Goal: Transaction & Acquisition: Purchase product/service

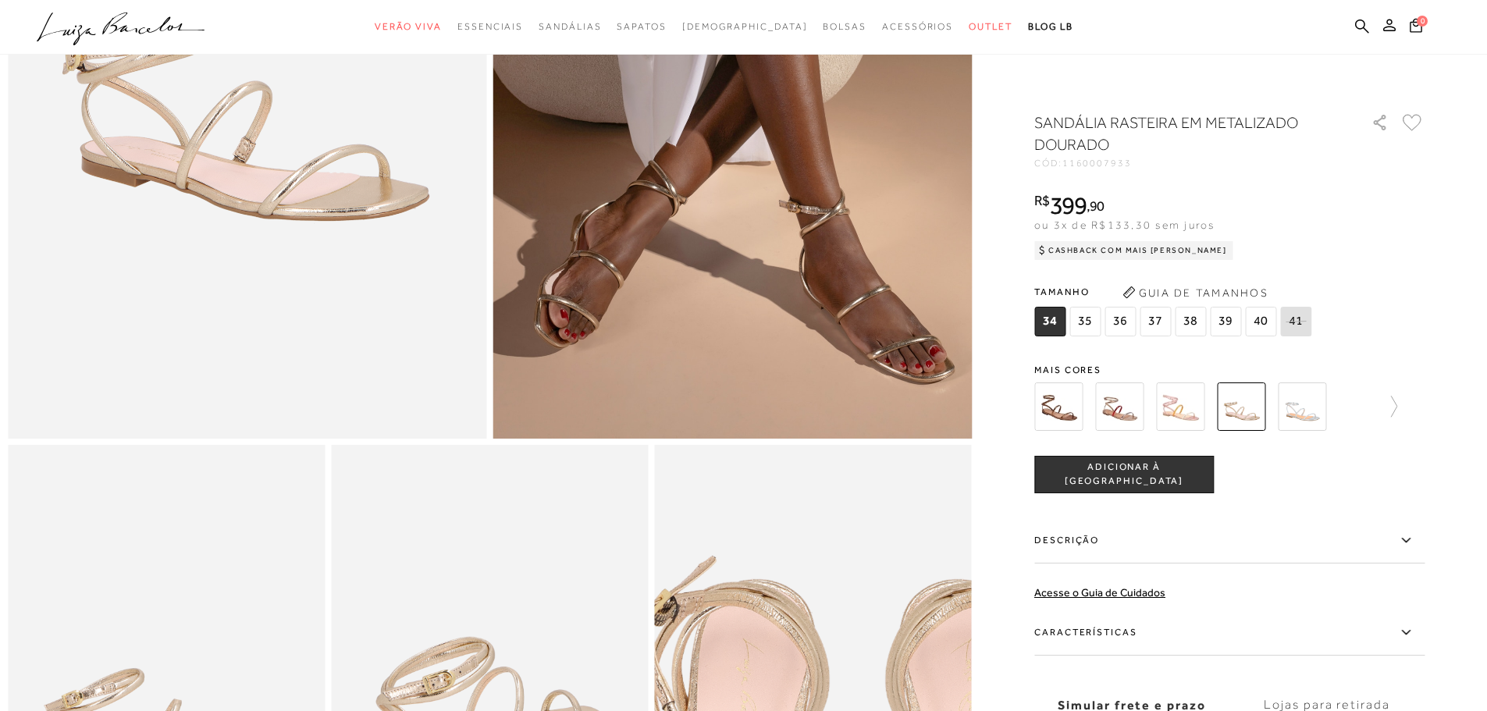
scroll to position [156, 0]
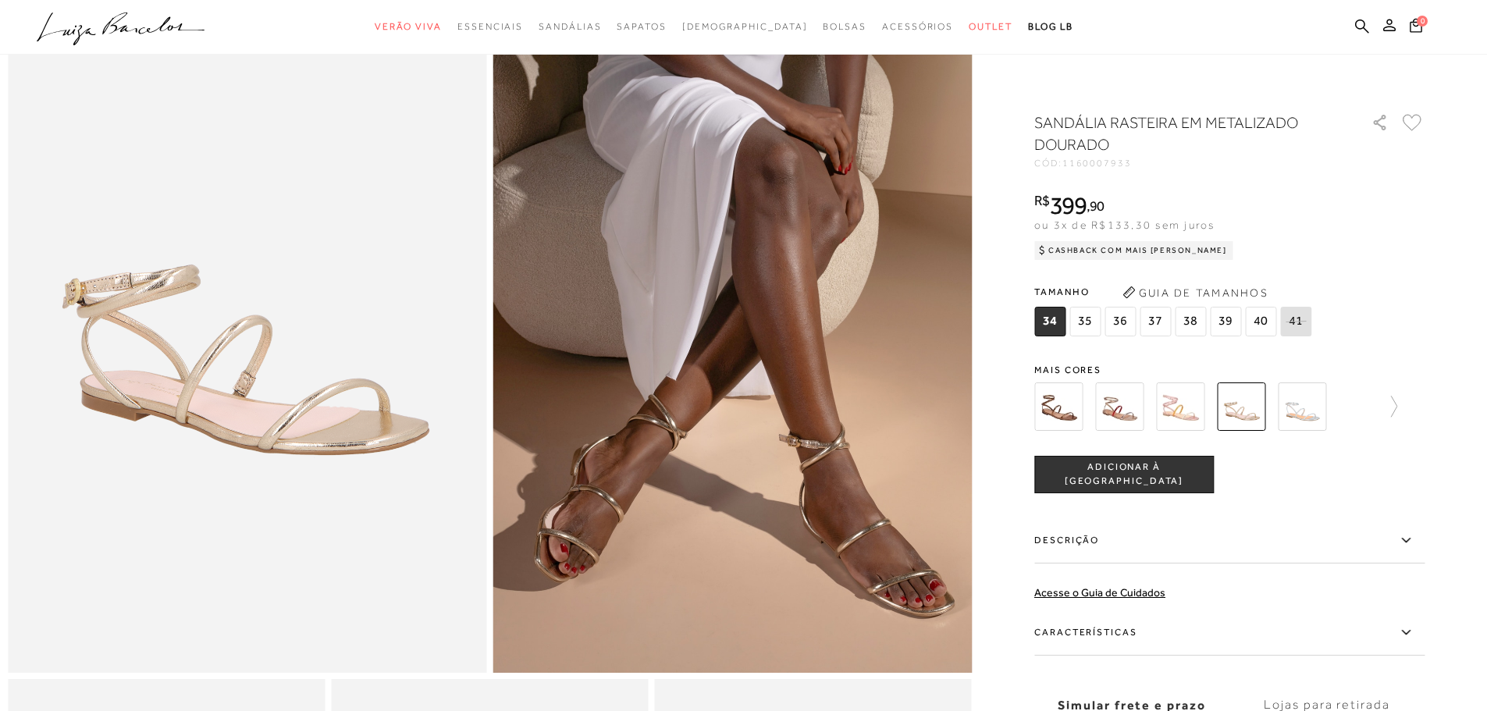
click at [1159, 322] on span "37" at bounding box center [1155, 322] width 31 height 30
click at [1108, 425] on img at bounding box center [1119, 407] width 48 height 48
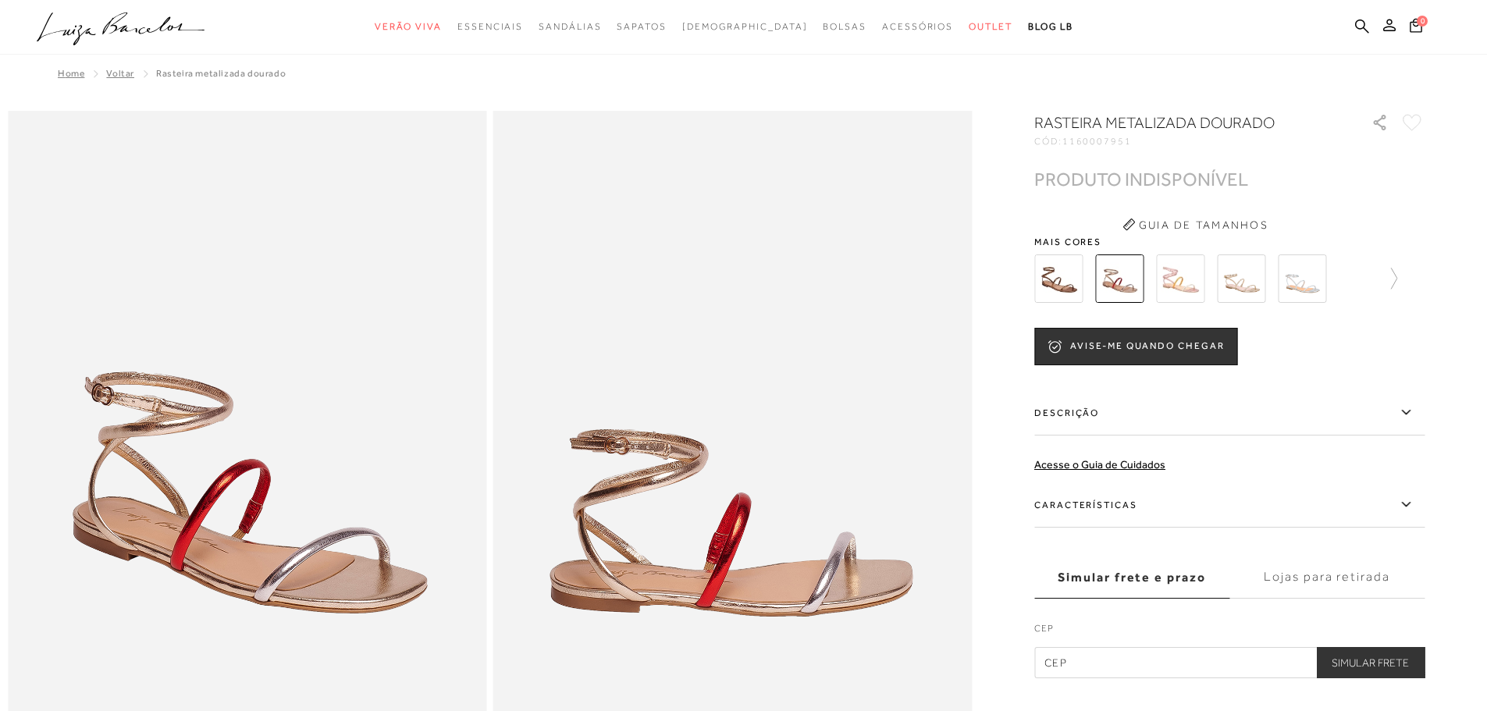
click at [1079, 422] on label "Descrição" at bounding box center [1229, 412] width 390 height 45
click at [0, 0] on input "Descrição" at bounding box center [0, 0] width 0 height 0
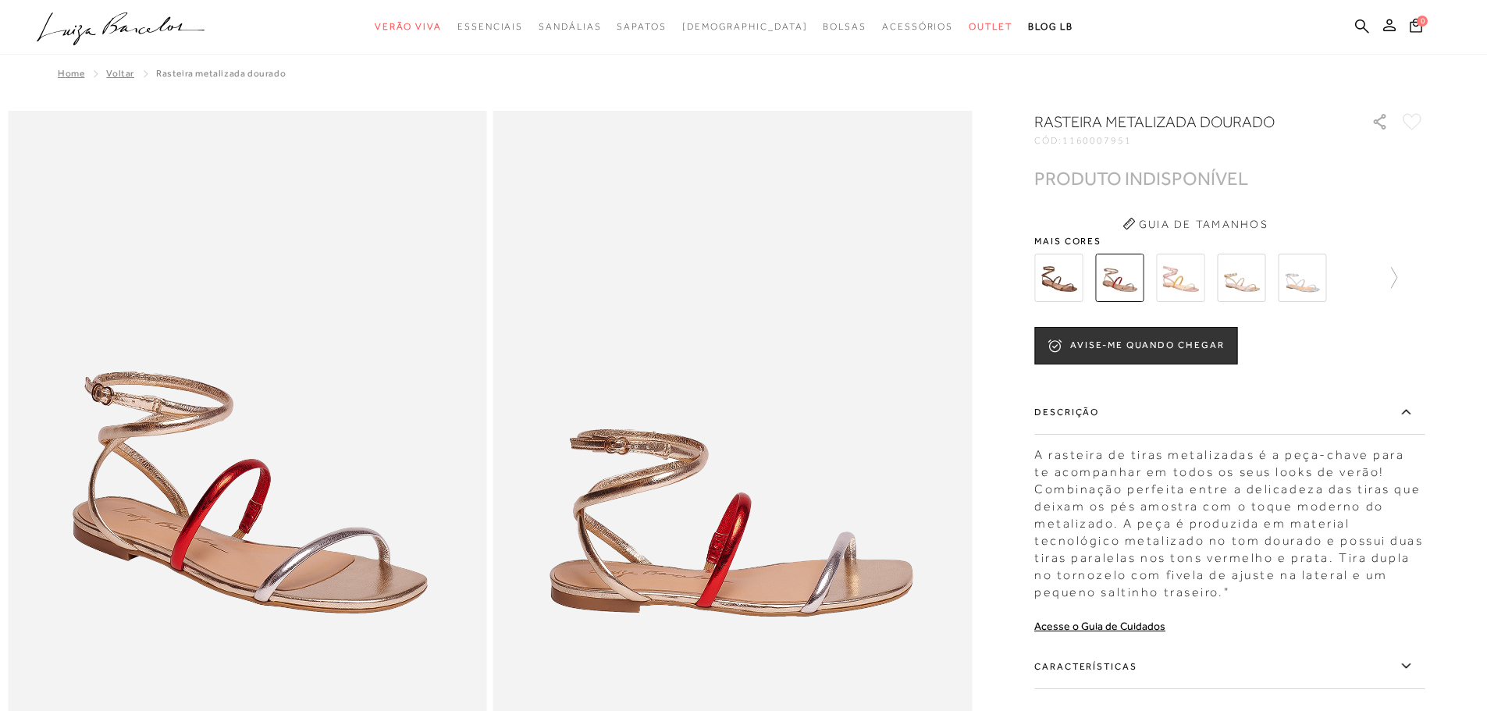
click at [1062, 277] on img at bounding box center [1058, 278] width 48 height 48
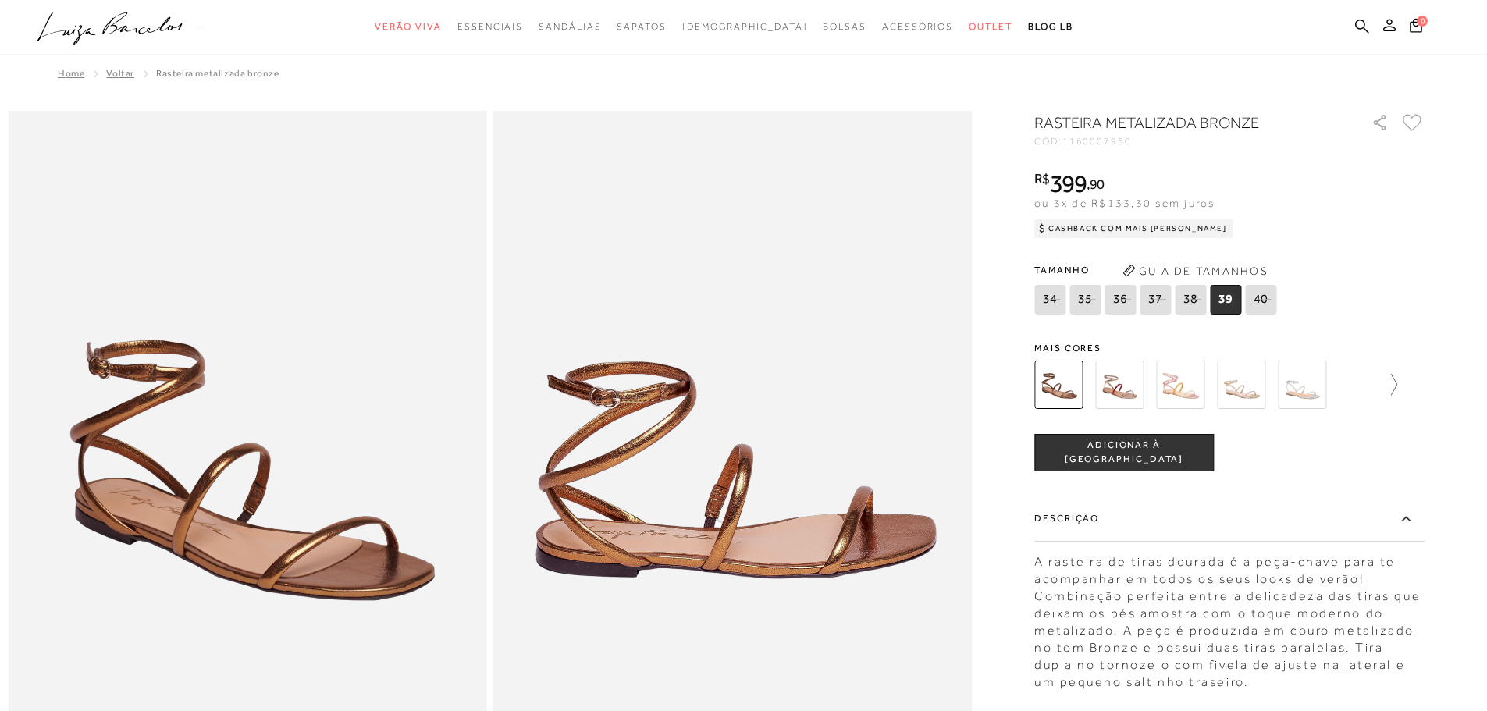
click at [1397, 385] on icon at bounding box center [1387, 385] width 22 height 22
click at [1349, 393] on img at bounding box center [1329, 385] width 48 height 48
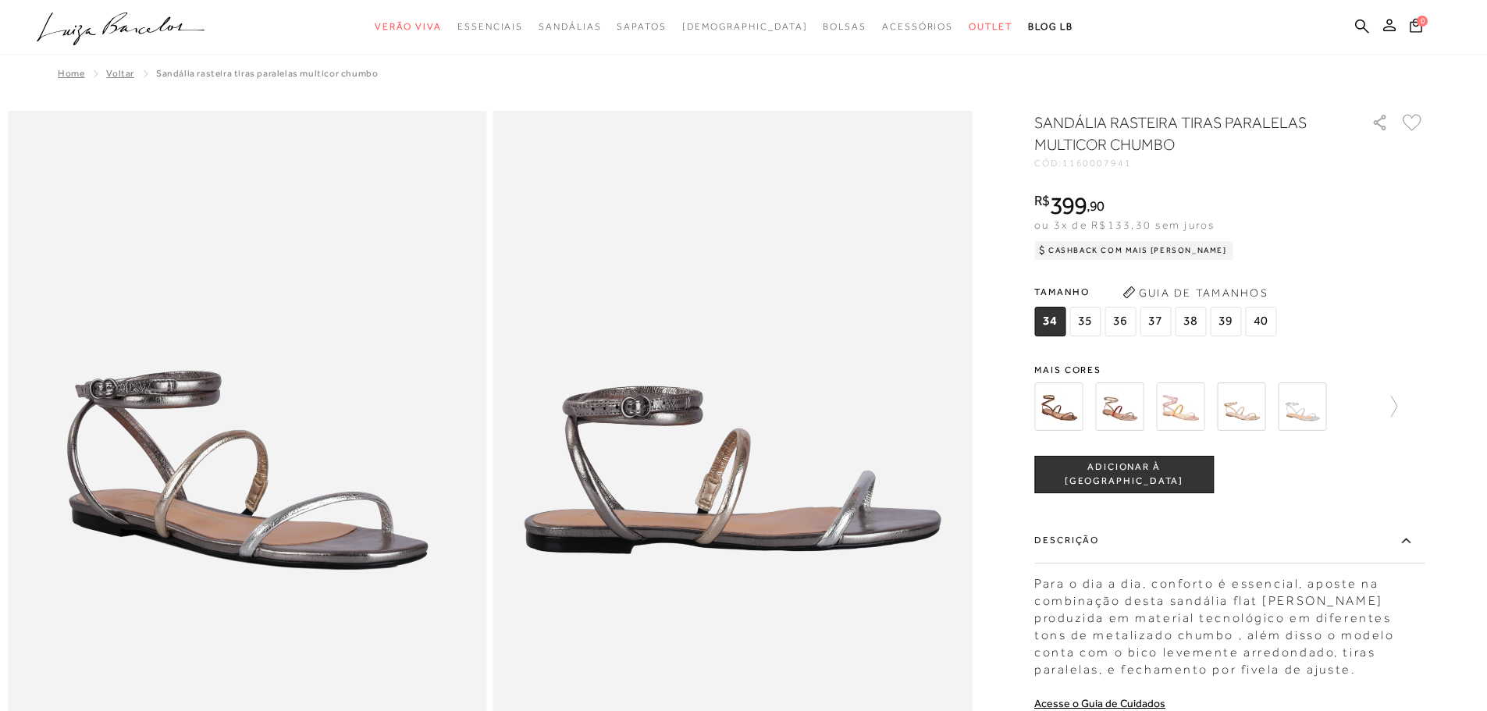
click at [1244, 411] on img at bounding box center [1241, 407] width 48 height 48
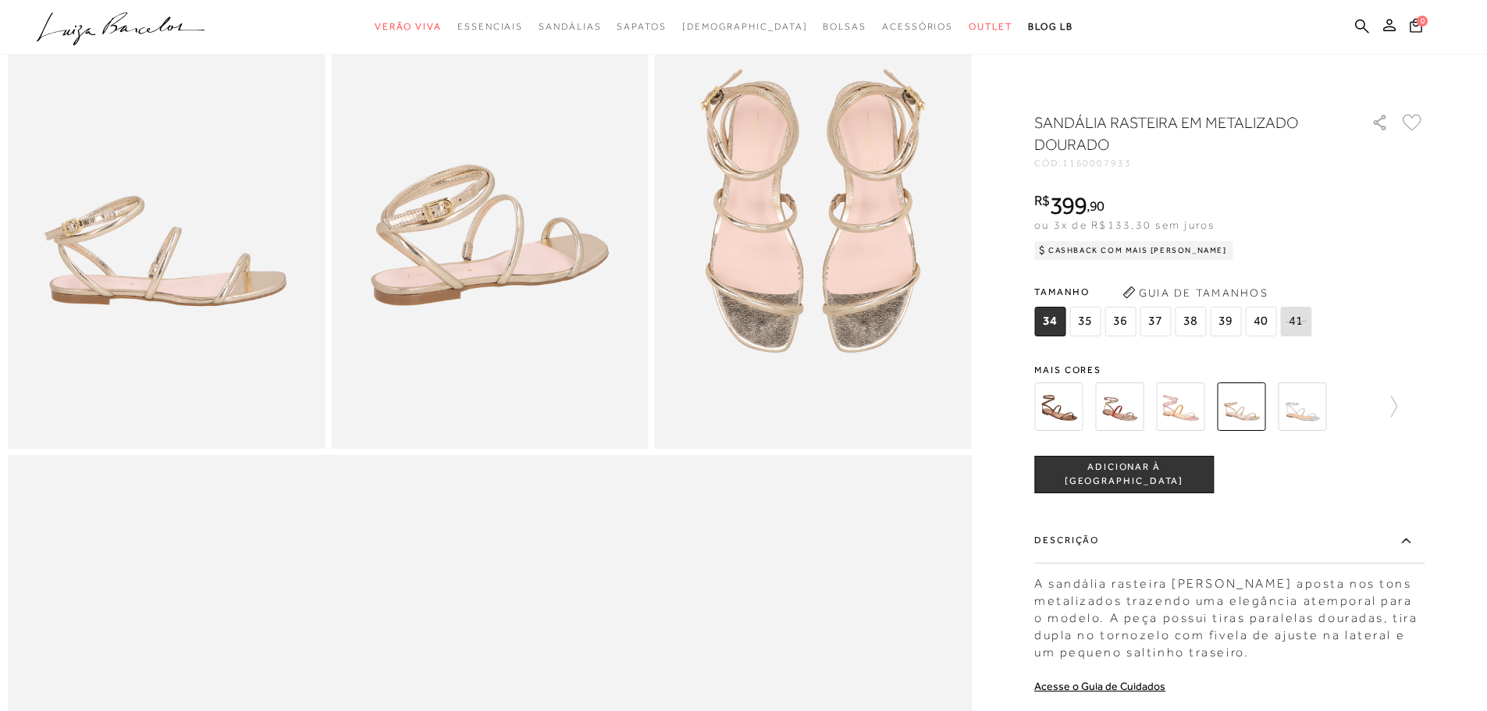
scroll to position [1093, 0]
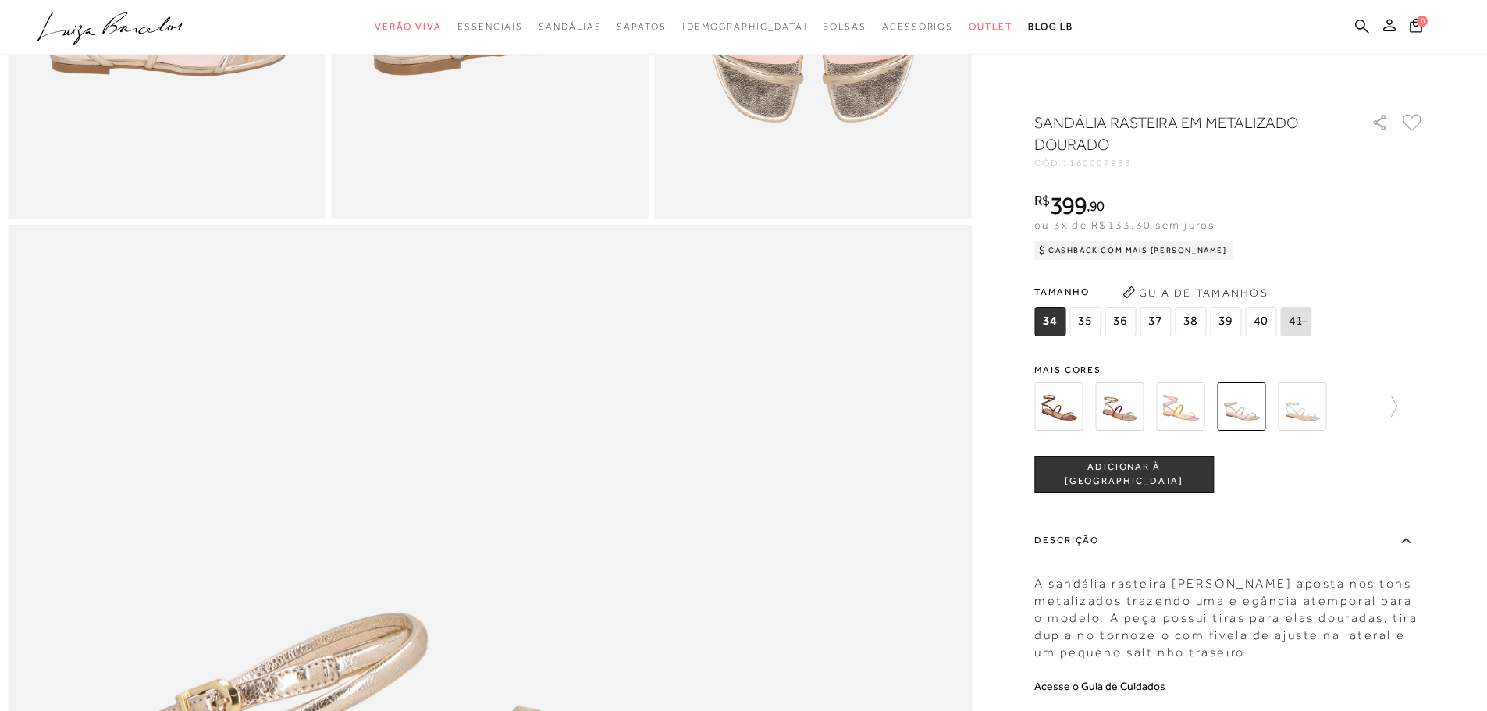
click at [1206, 294] on button "Guia de Tamanhos" at bounding box center [1195, 292] width 156 height 25
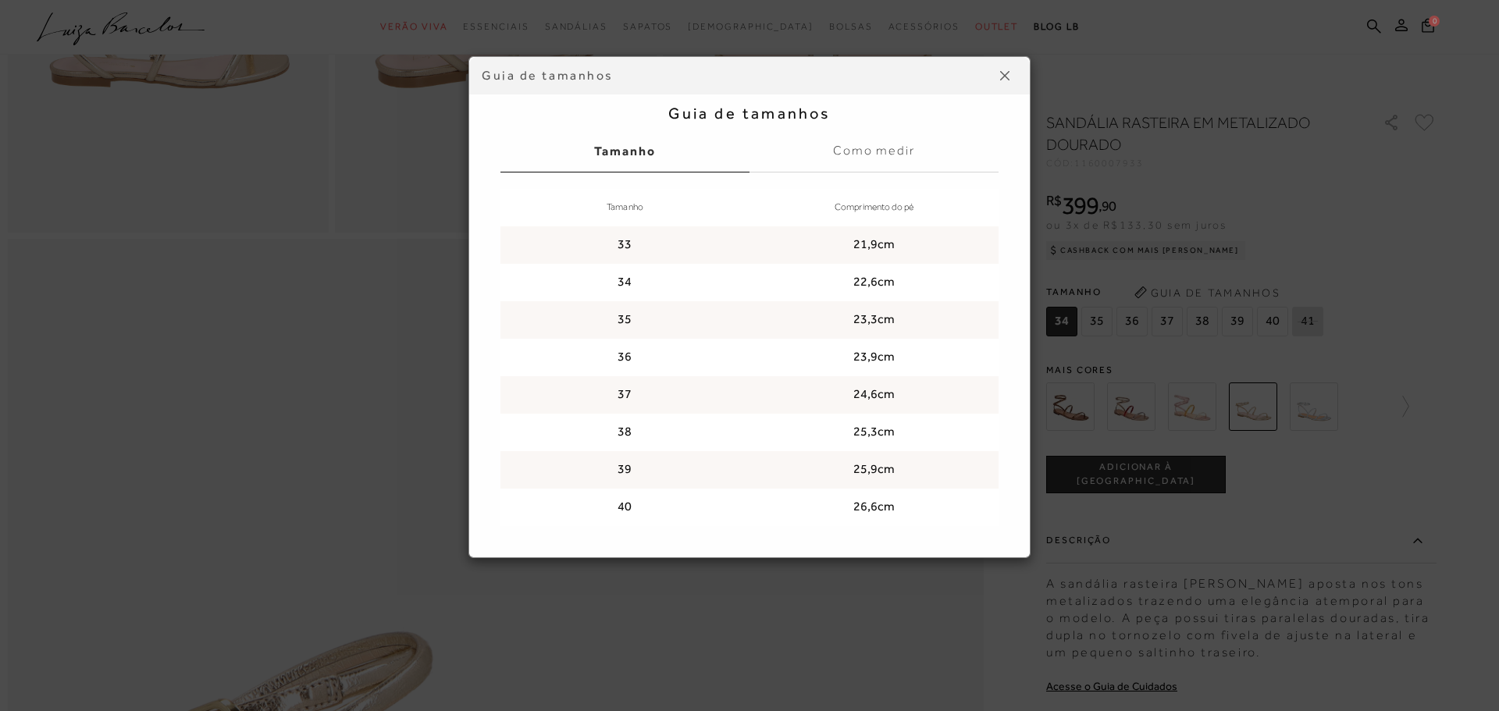
click at [1000, 84] on button at bounding box center [1004, 75] width 25 height 25
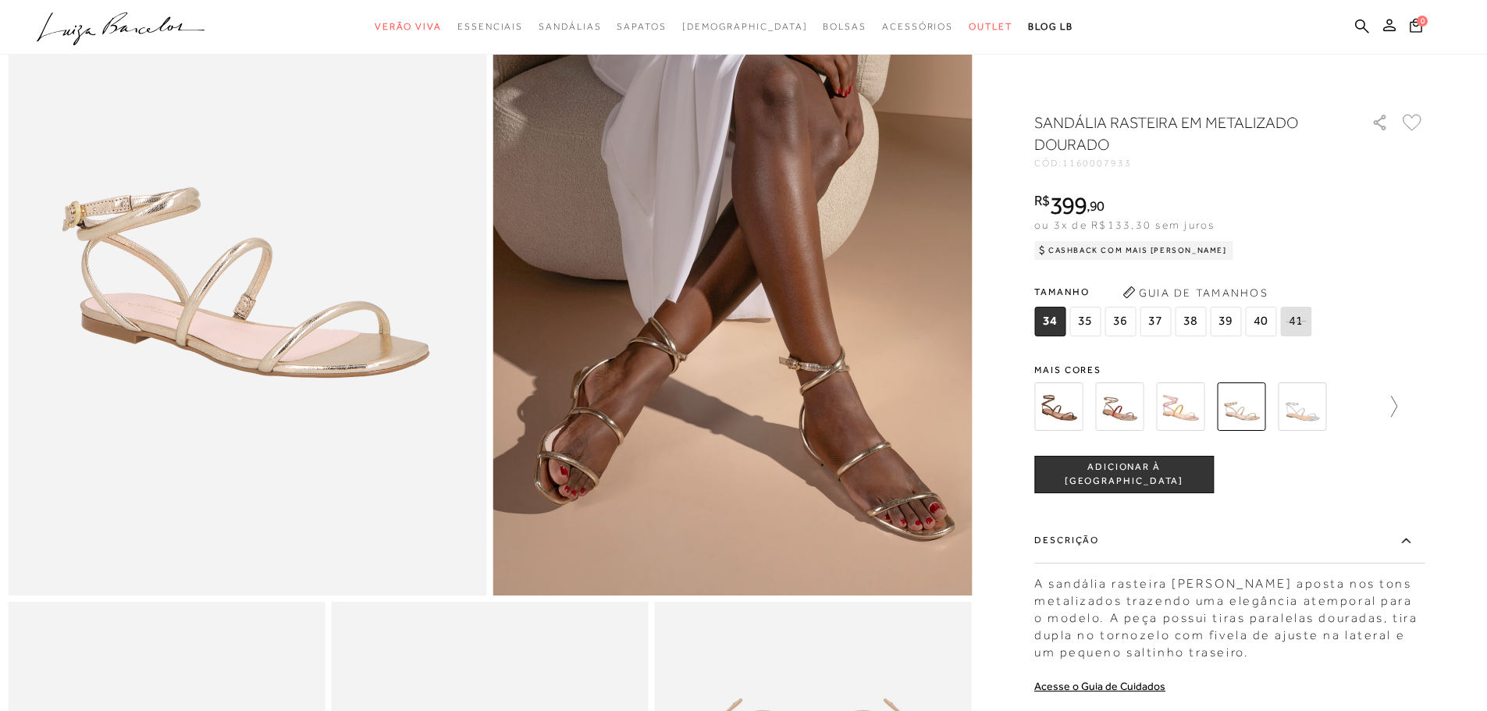
scroll to position [234, 0]
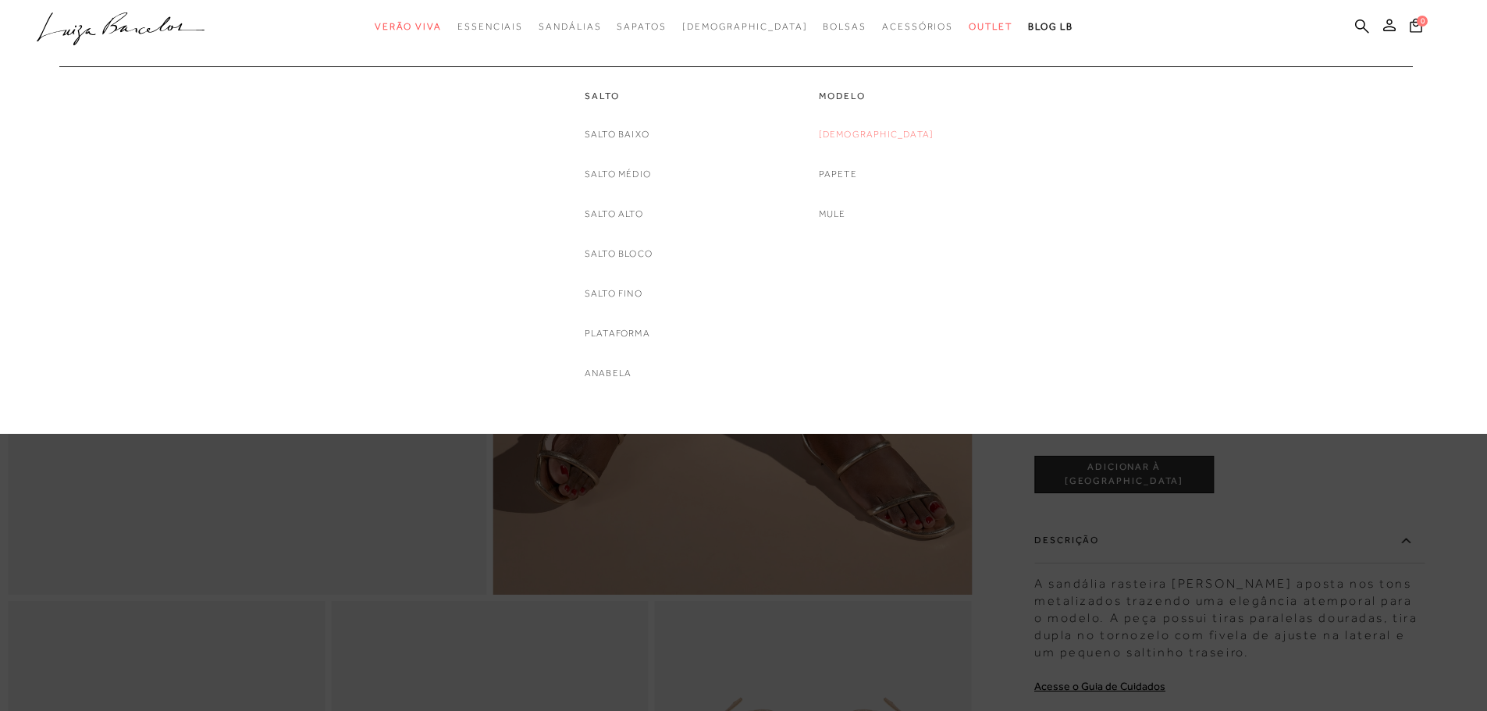
click at [870, 137] on link "[DEMOGRAPHIC_DATA]" at bounding box center [877, 134] width 116 height 16
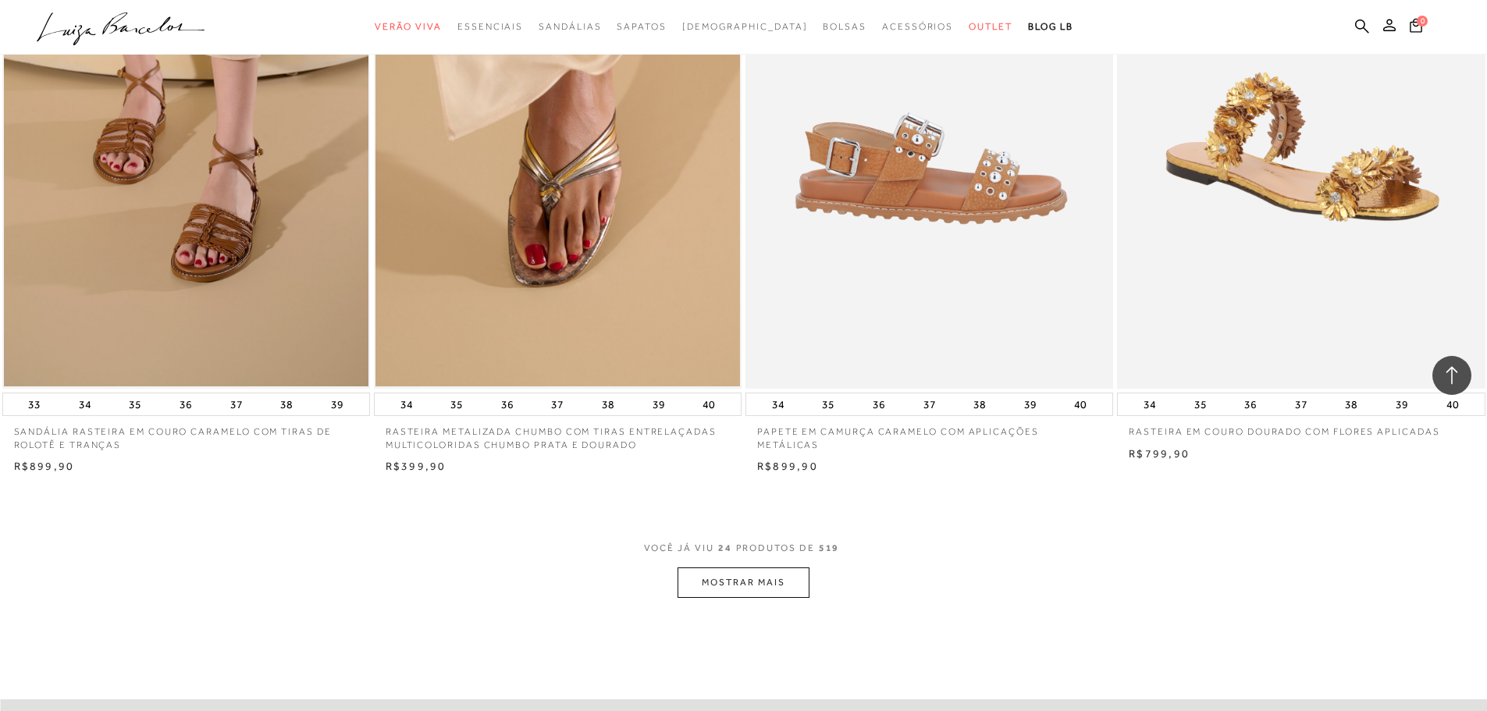
scroll to position [3591, 0]
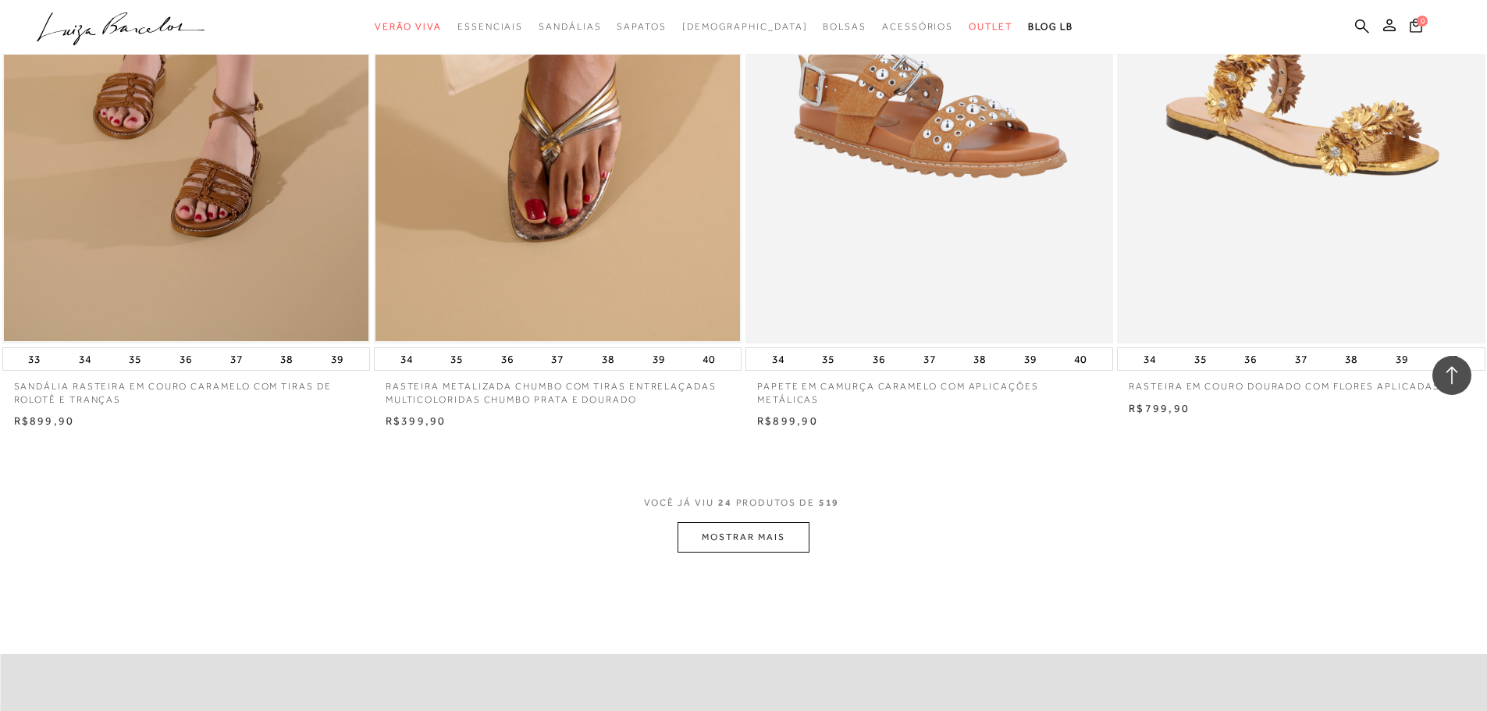
click at [787, 546] on button "MOSTRAR MAIS" at bounding box center [743, 537] width 131 height 30
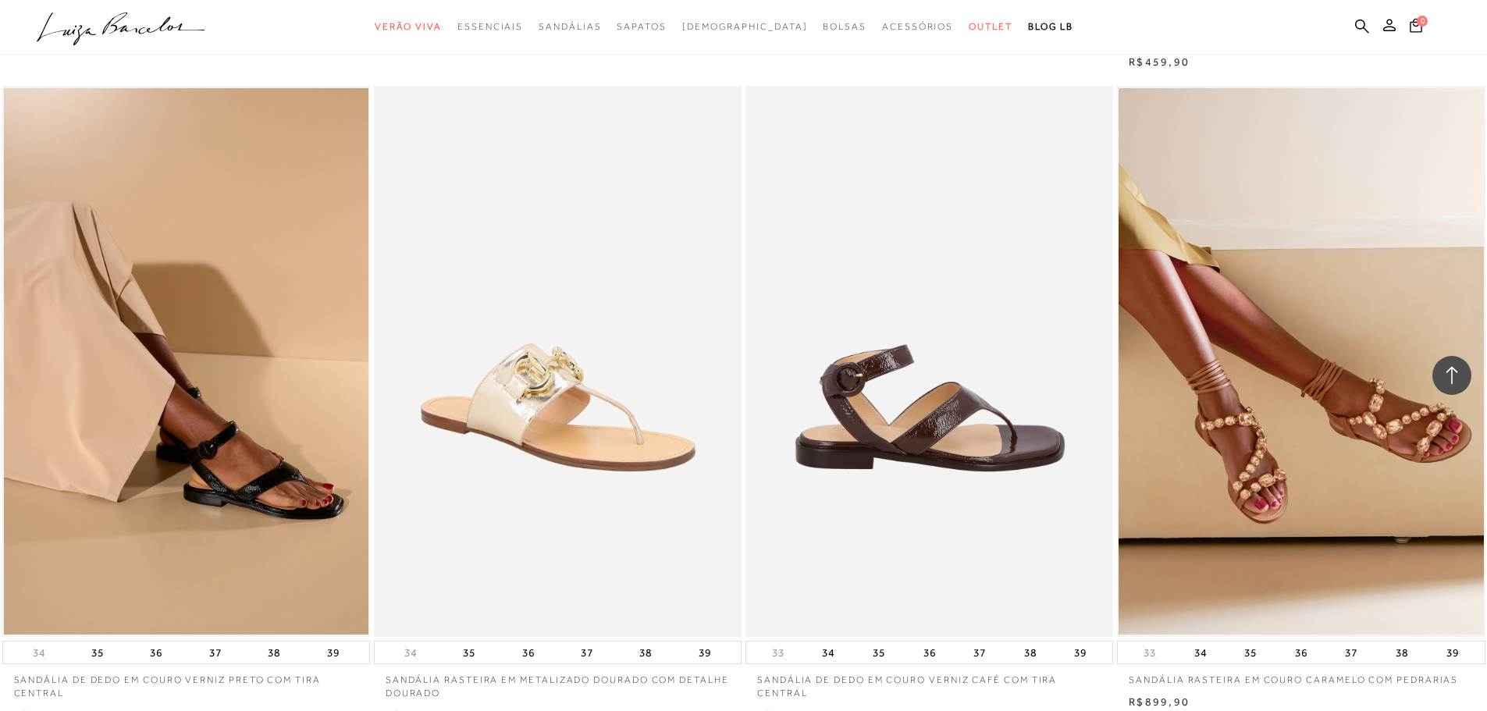
scroll to position [7417, 0]
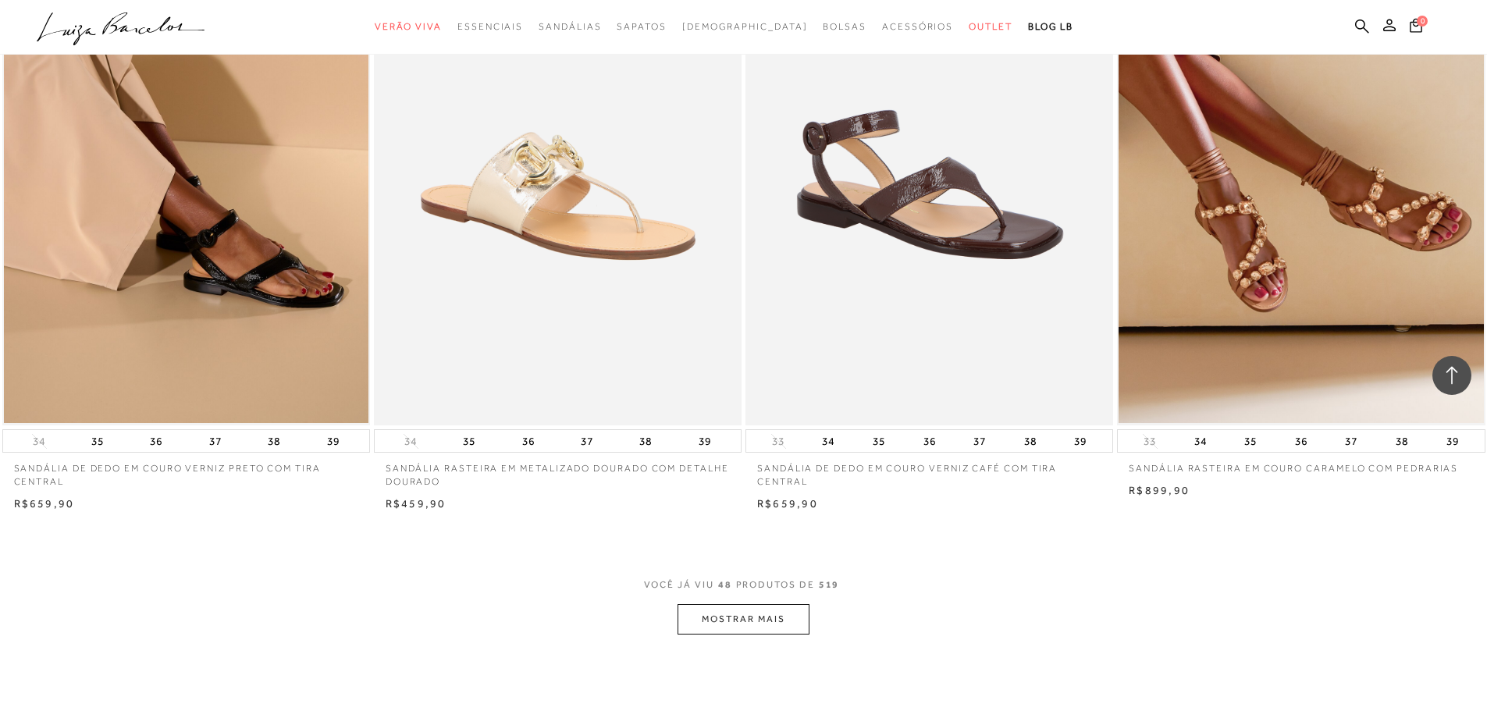
click at [780, 612] on button "MOSTRAR MAIS" at bounding box center [743, 619] width 131 height 30
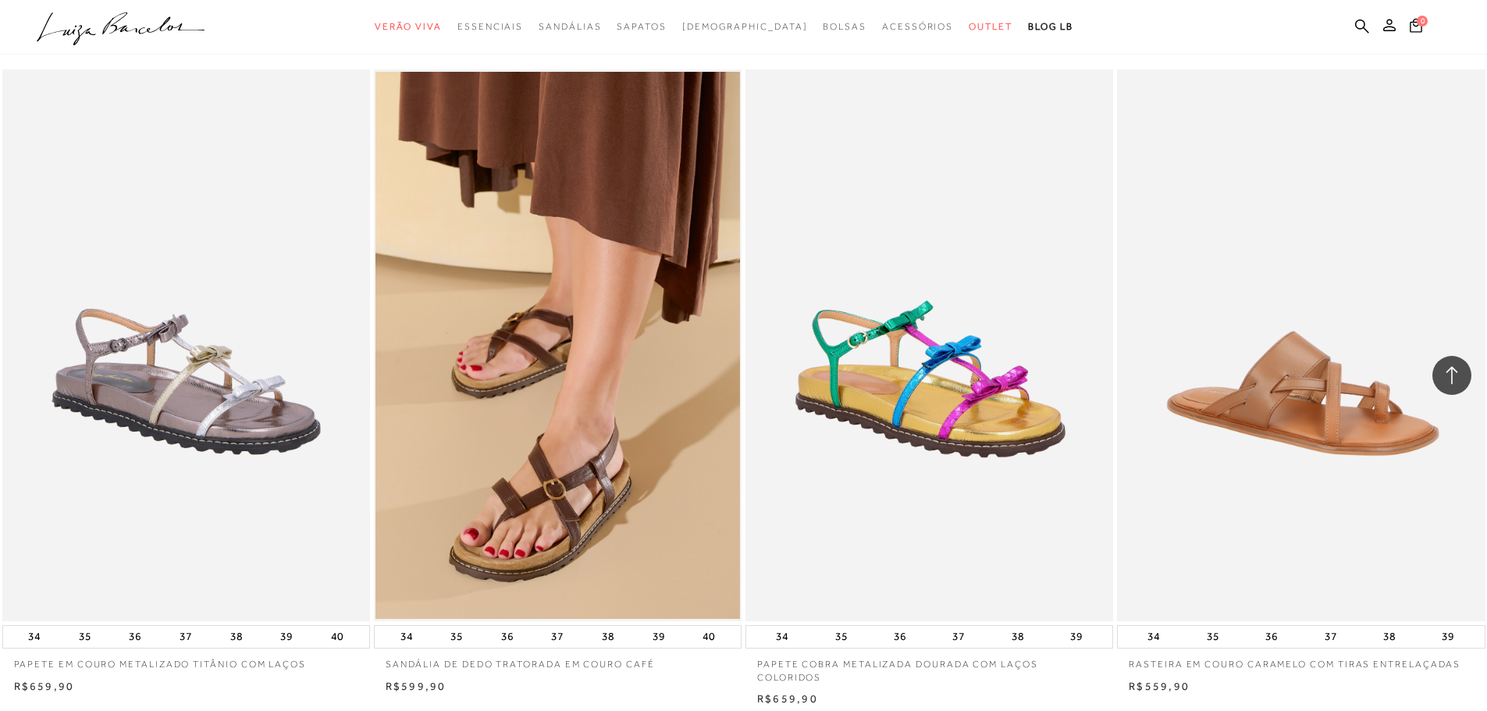
scroll to position [9837, 0]
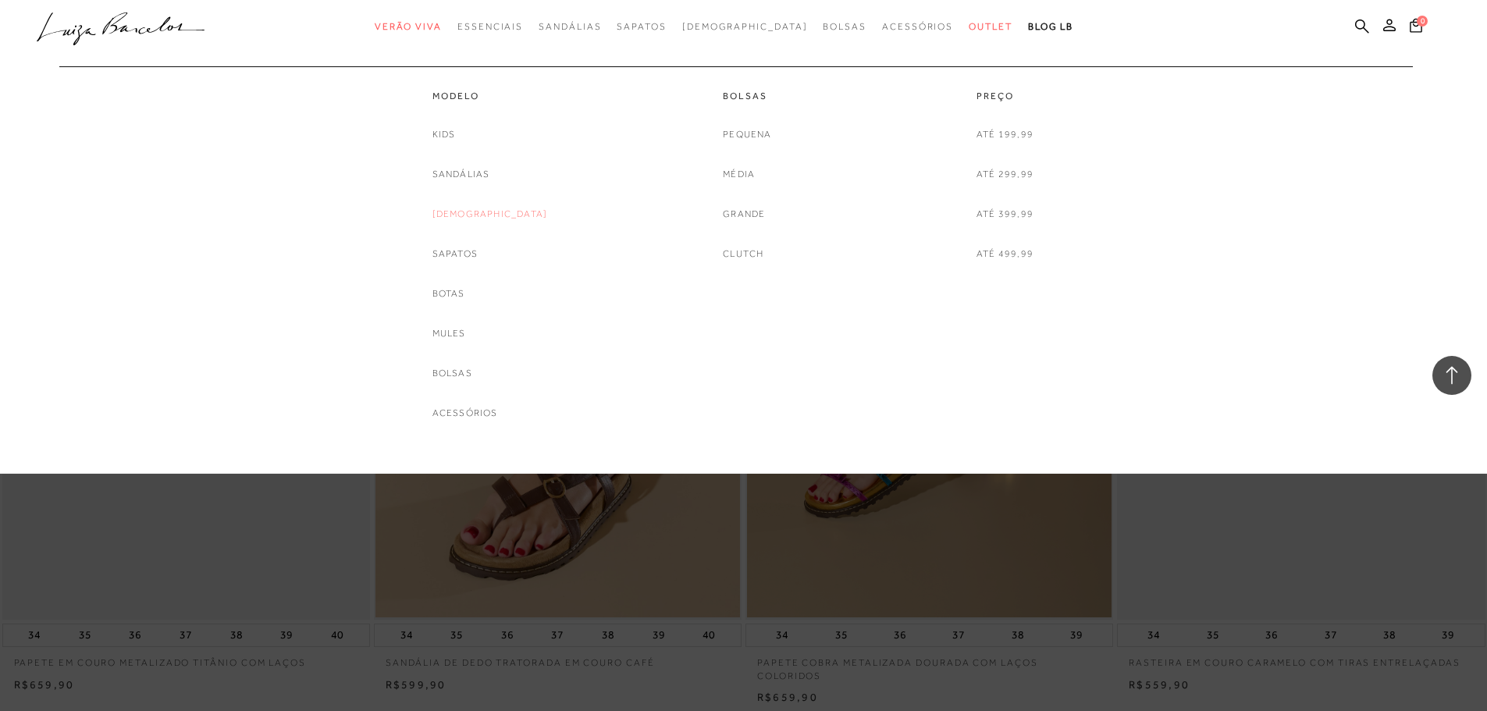
click at [501, 212] on link "[DEMOGRAPHIC_DATA]" at bounding box center [491, 214] width 116 height 16
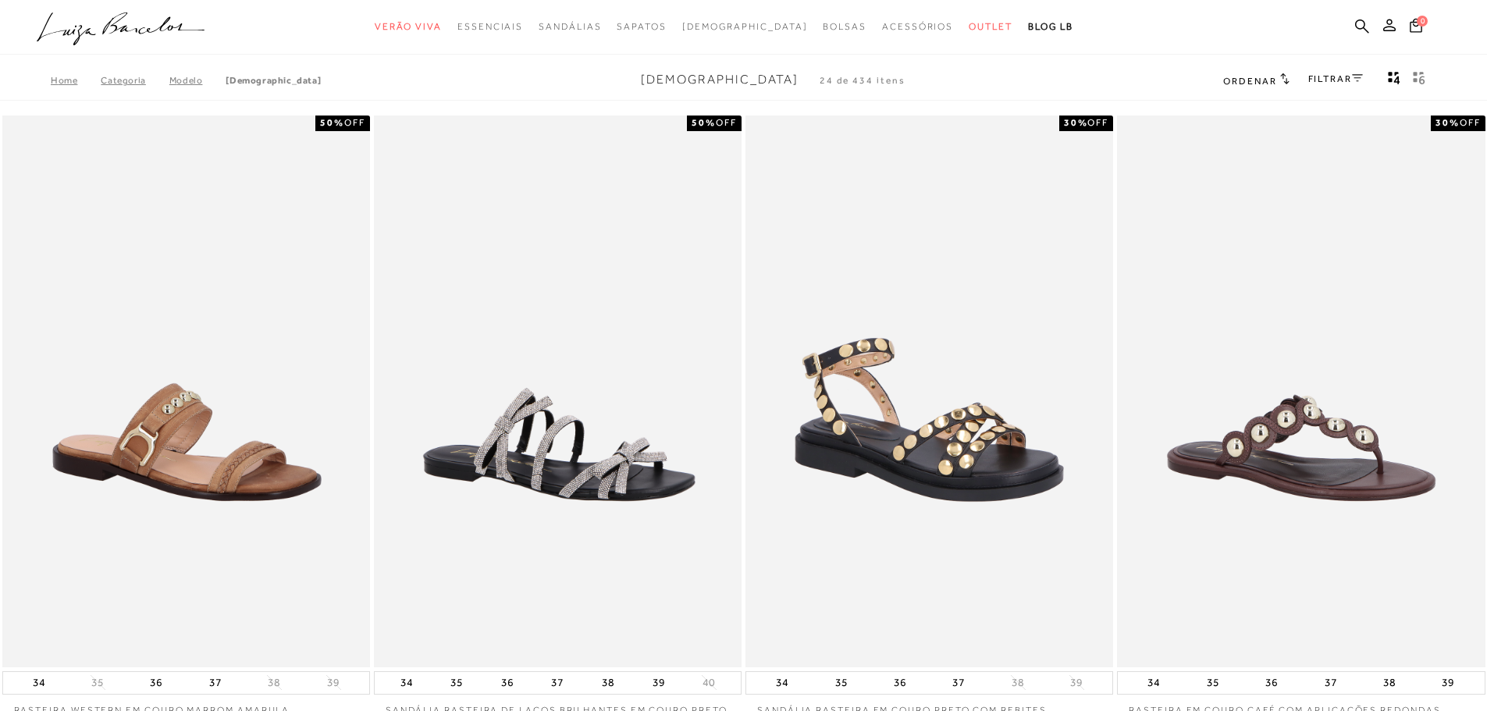
click at [1333, 83] on link "FILTRAR" at bounding box center [1335, 78] width 55 height 11
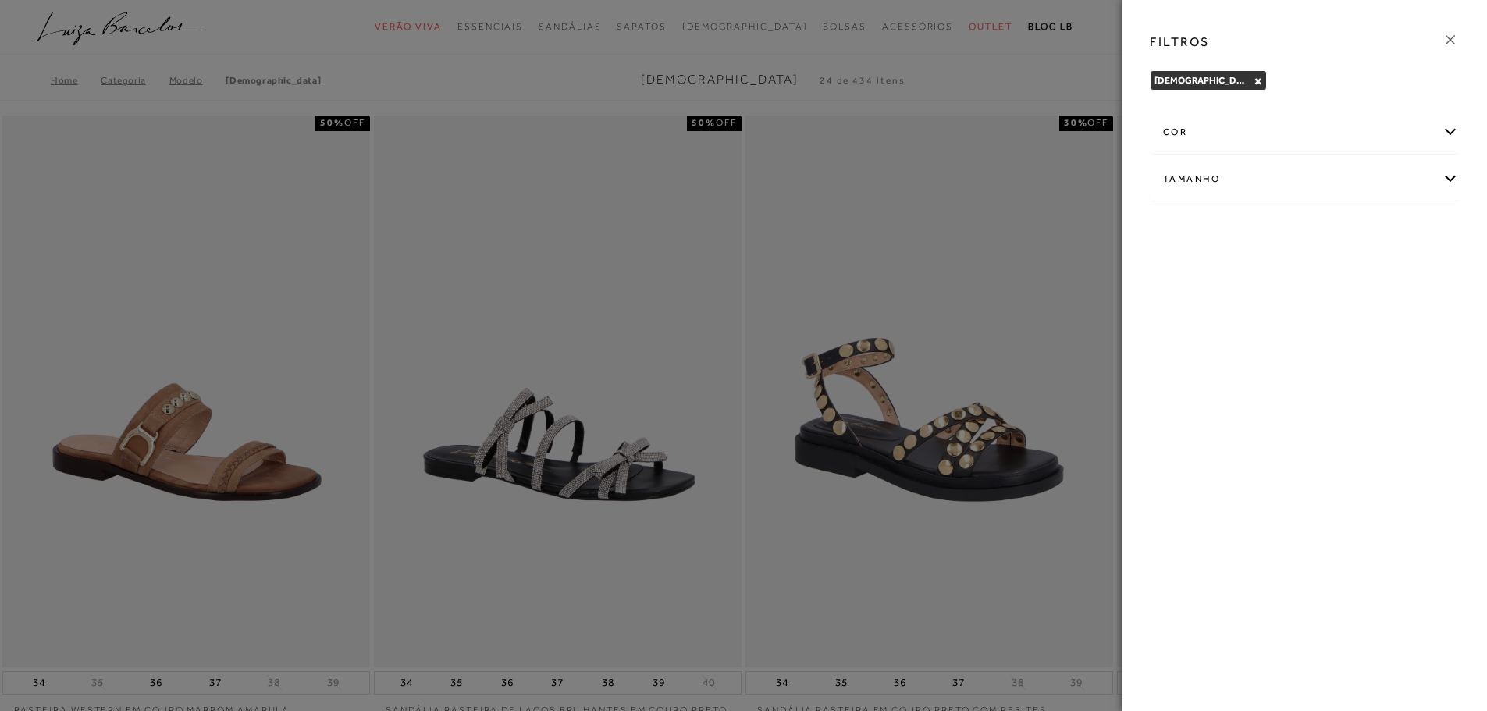
click at [1299, 177] on div "Tamanho" at bounding box center [1305, 178] width 308 height 41
click at [1221, 283] on label "37" at bounding box center [1225, 272] width 36 height 34
click at [1219, 281] on input "37" at bounding box center [1212, 273] width 16 height 16
checkbox input "true"
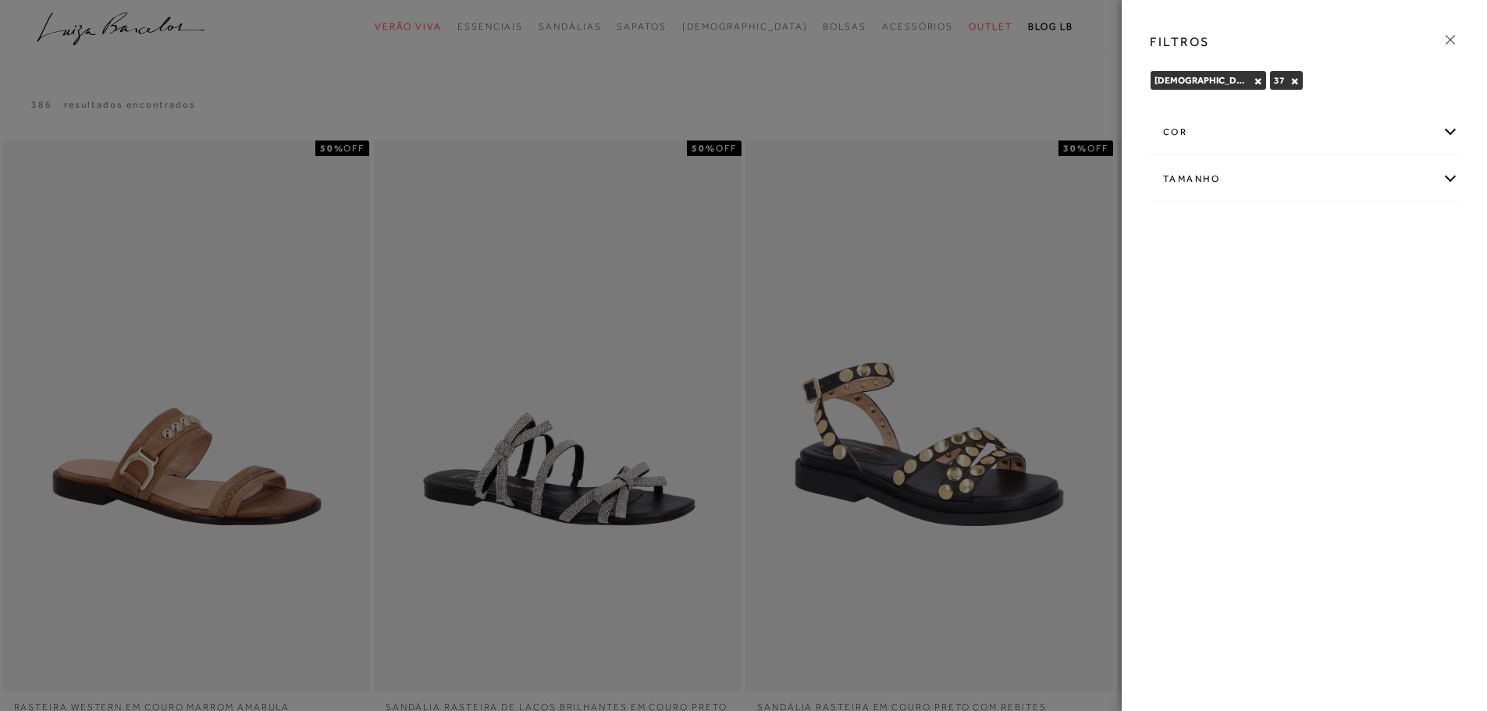
click at [915, 102] on div at bounding box center [743, 355] width 1487 height 711
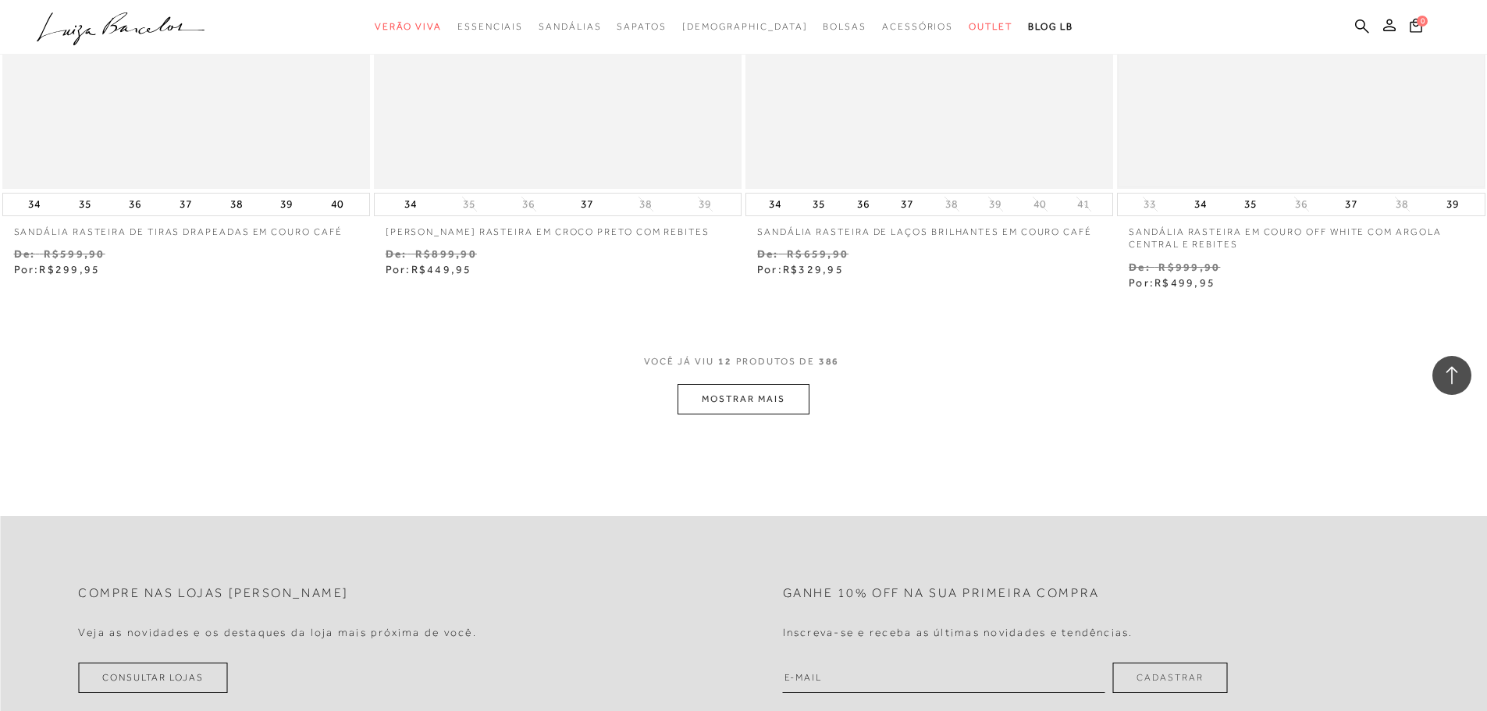
scroll to position [1874, 0]
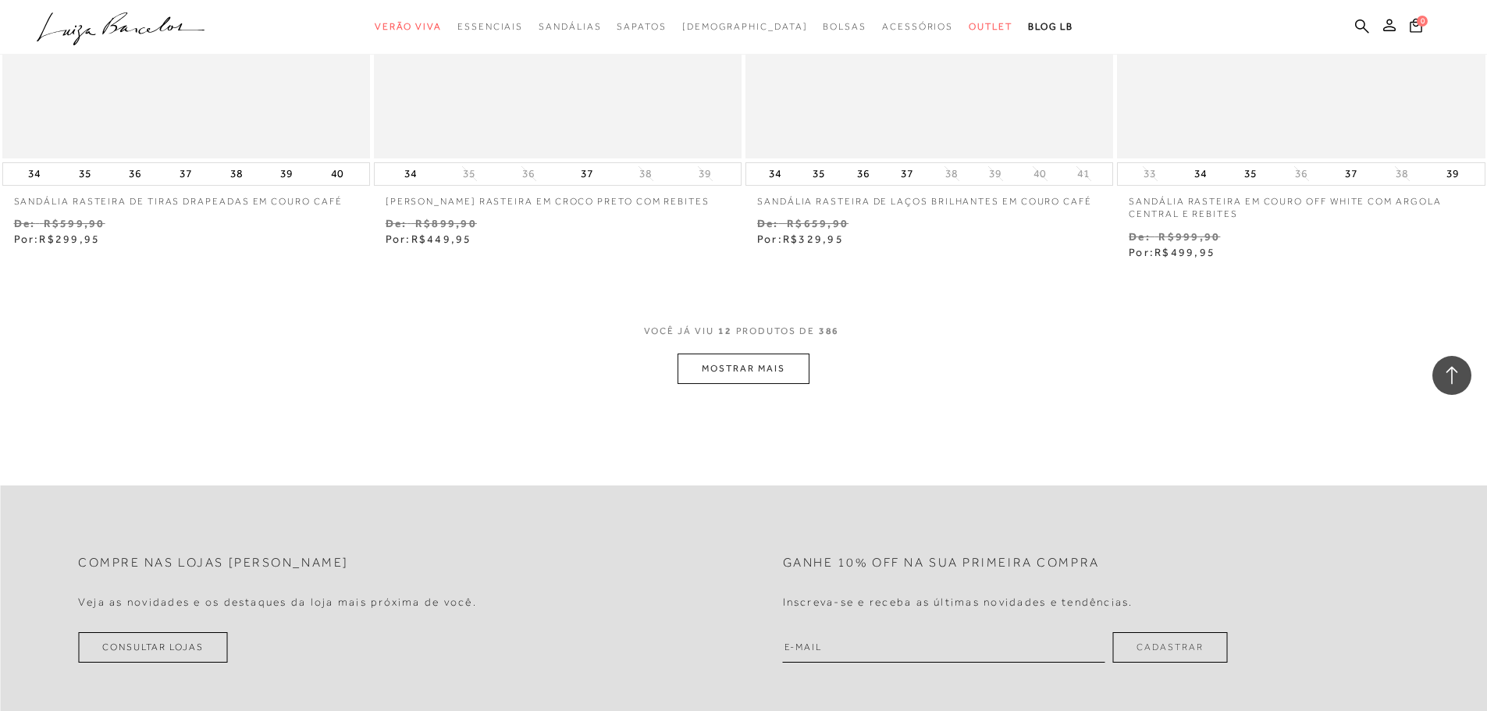
click at [780, 364] on button "MOSTRAR MAIS" at bounding box center [743, 369] width 131 height 30
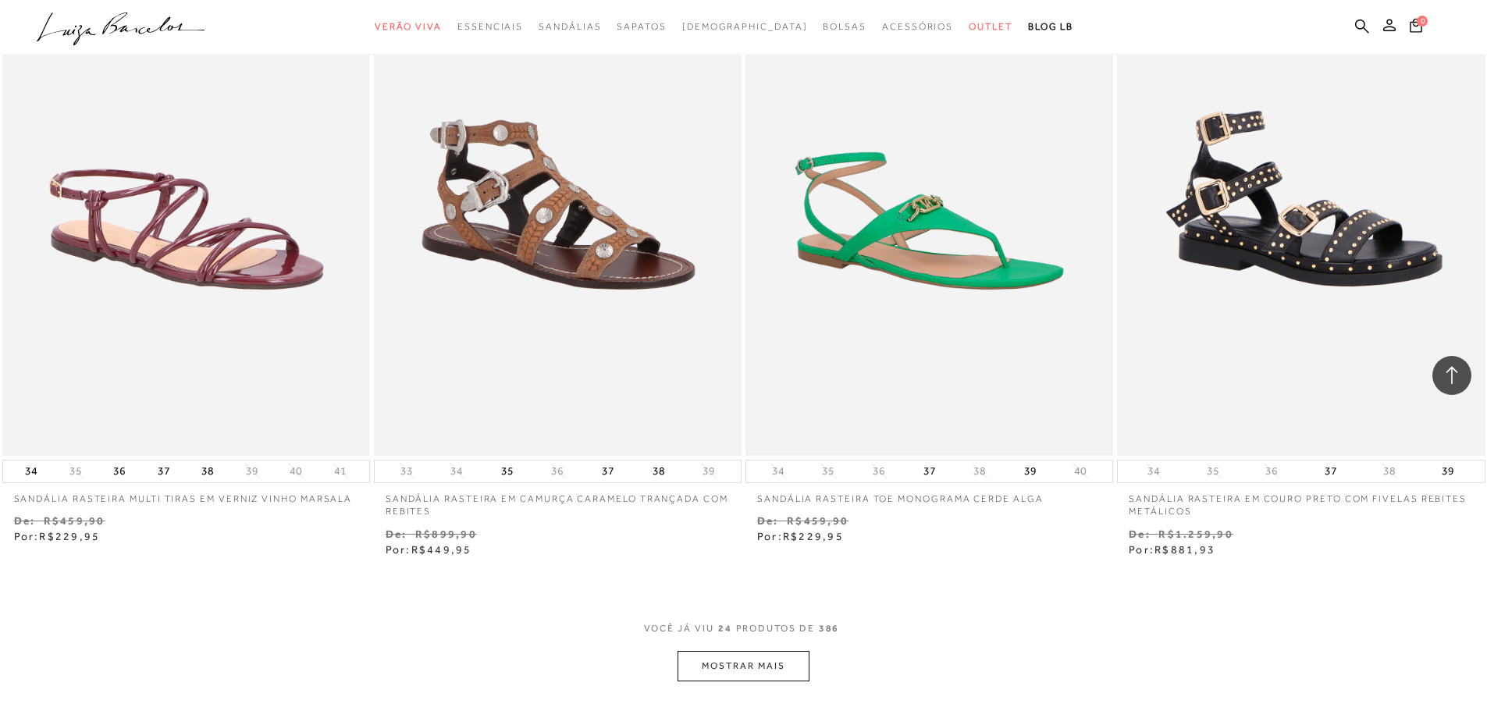
scroll to position [3591, 0]
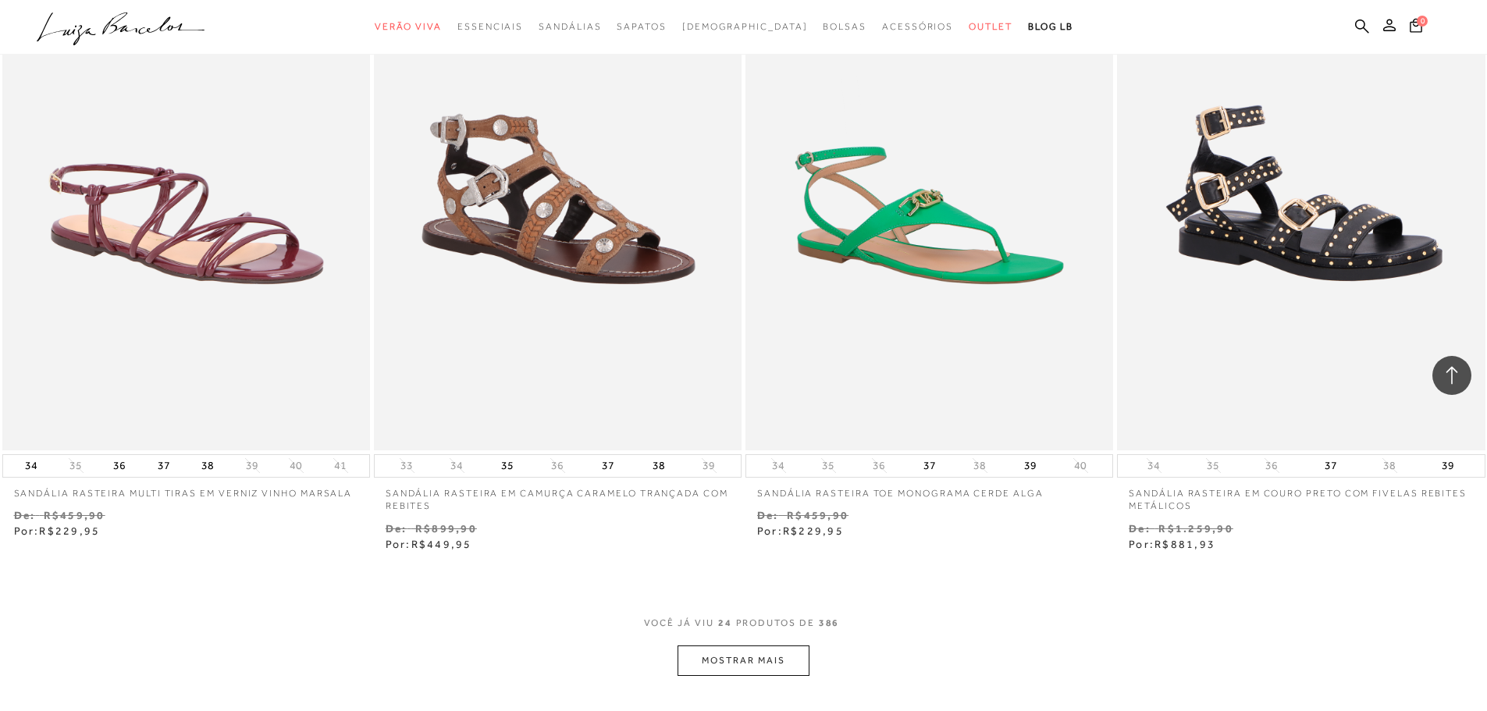
click at [781, 664] on button "MOSTRAR MAIS" at bounding box center [743, 661] width 131 height 30
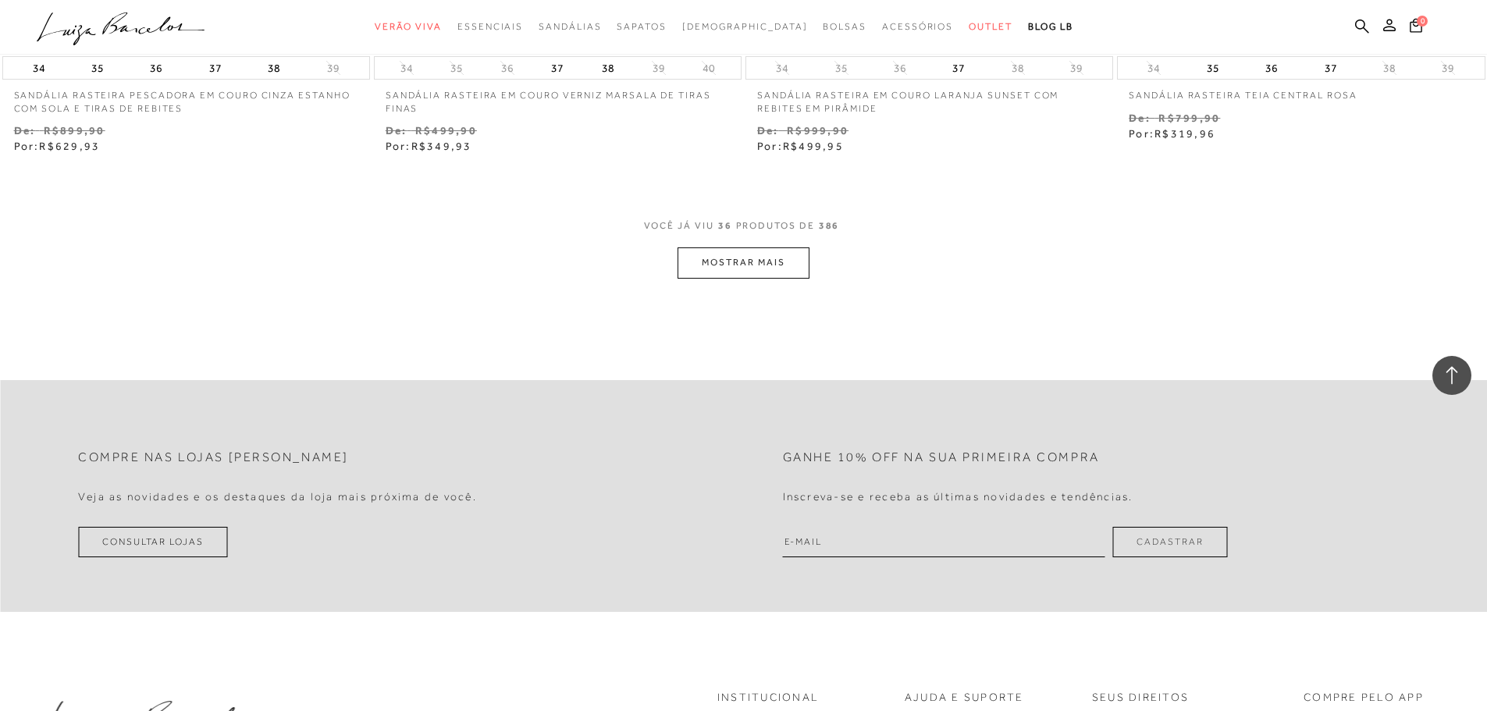
scroll to position [6011, 0]
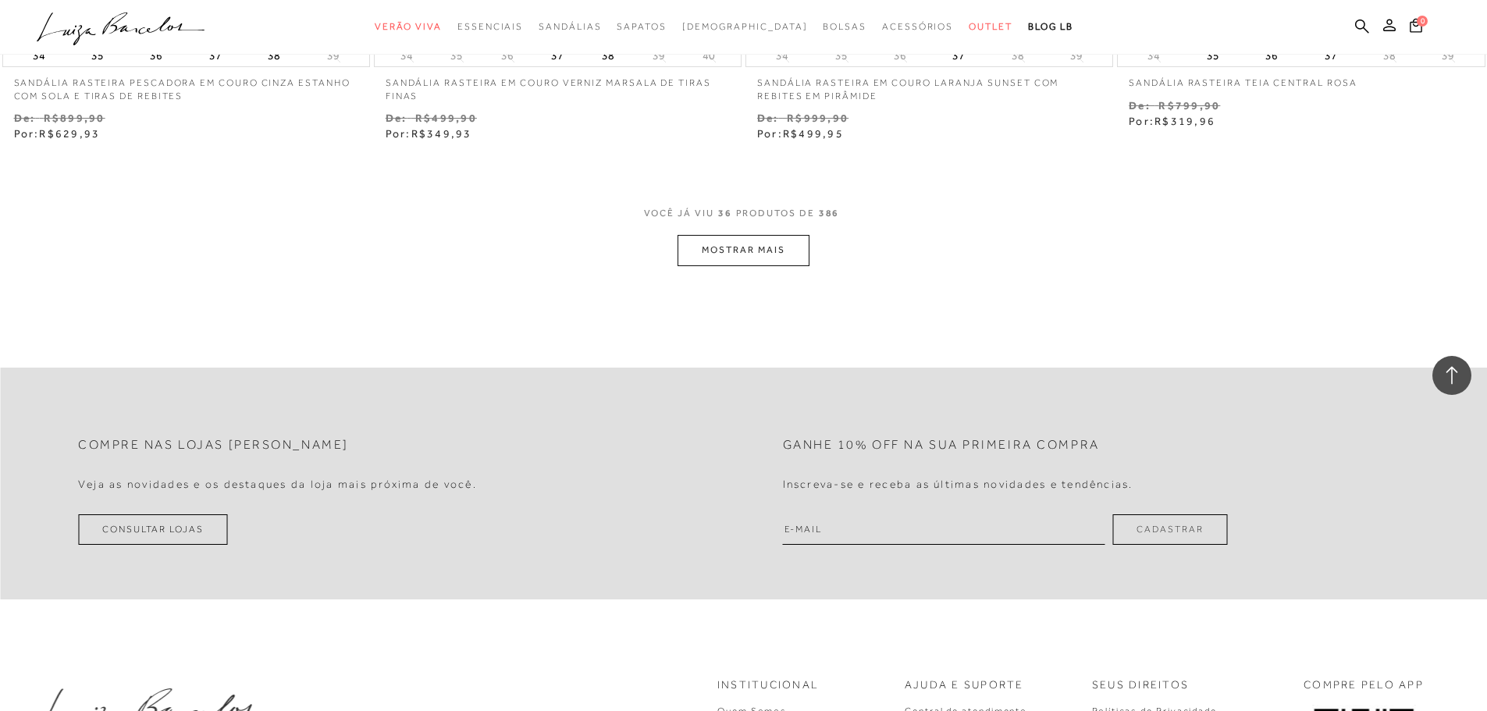
click at [782, 245] on button "MOSTRAR MAIS" at bounding box center [743, 250] width 131 height 30
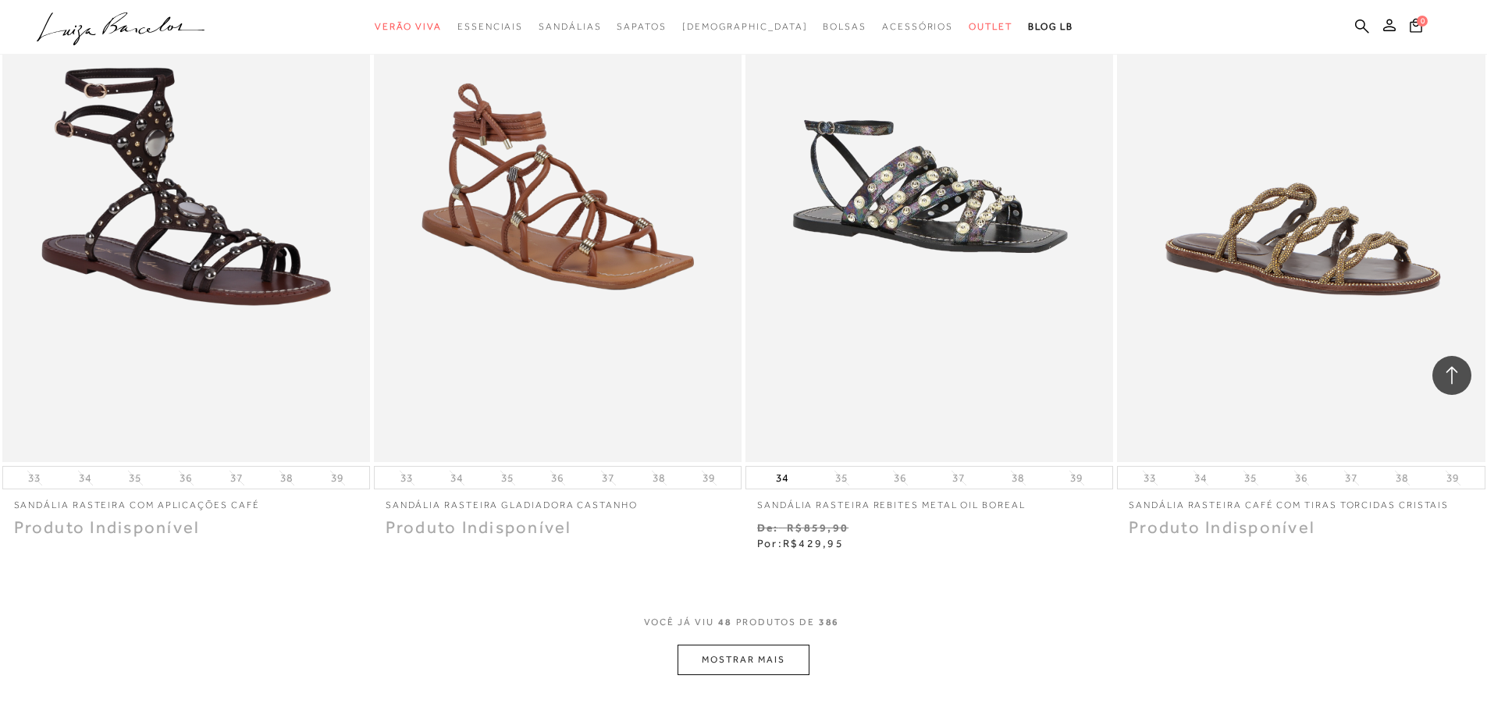
scroll to position [7729, 0]
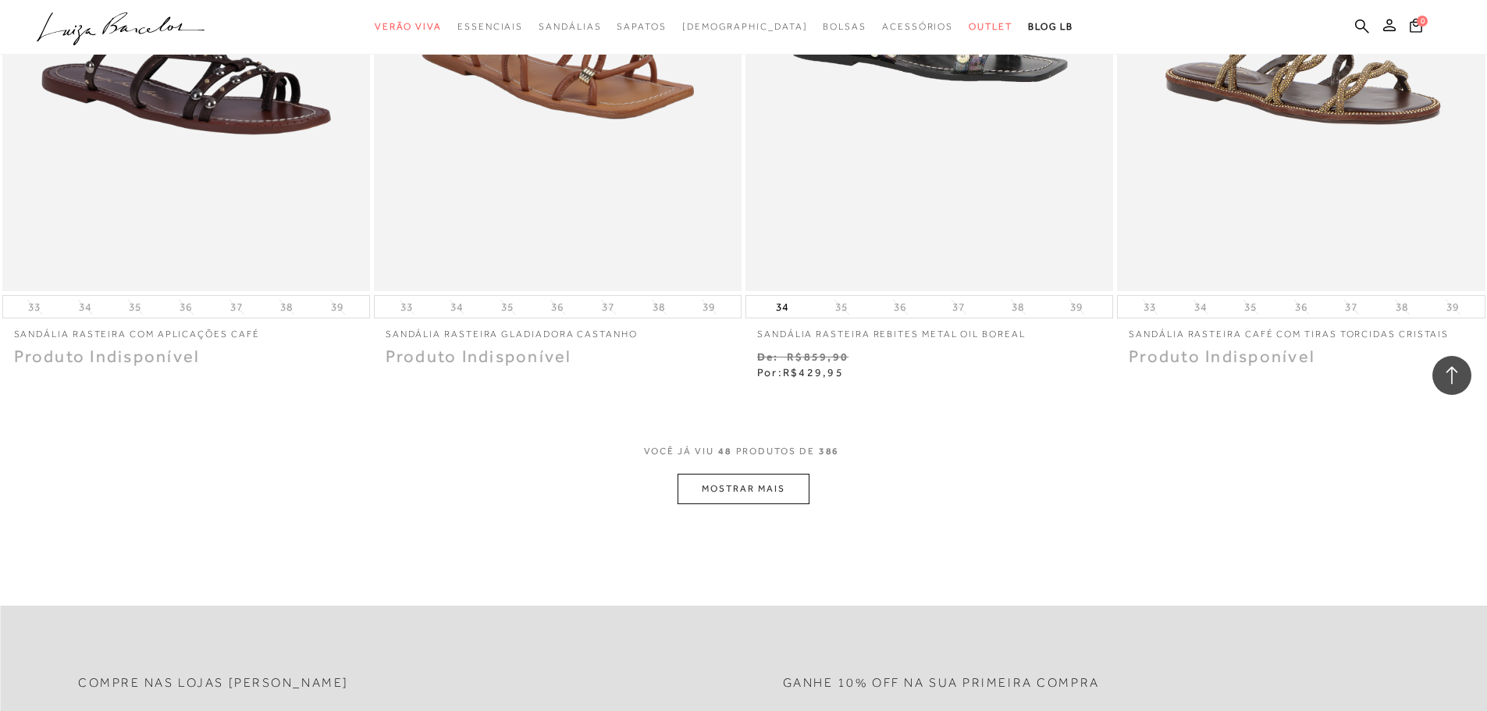
click at [769, 496] on button "MOSTRAR MAIS" at bounding box center [743, 489] width 131 height 30
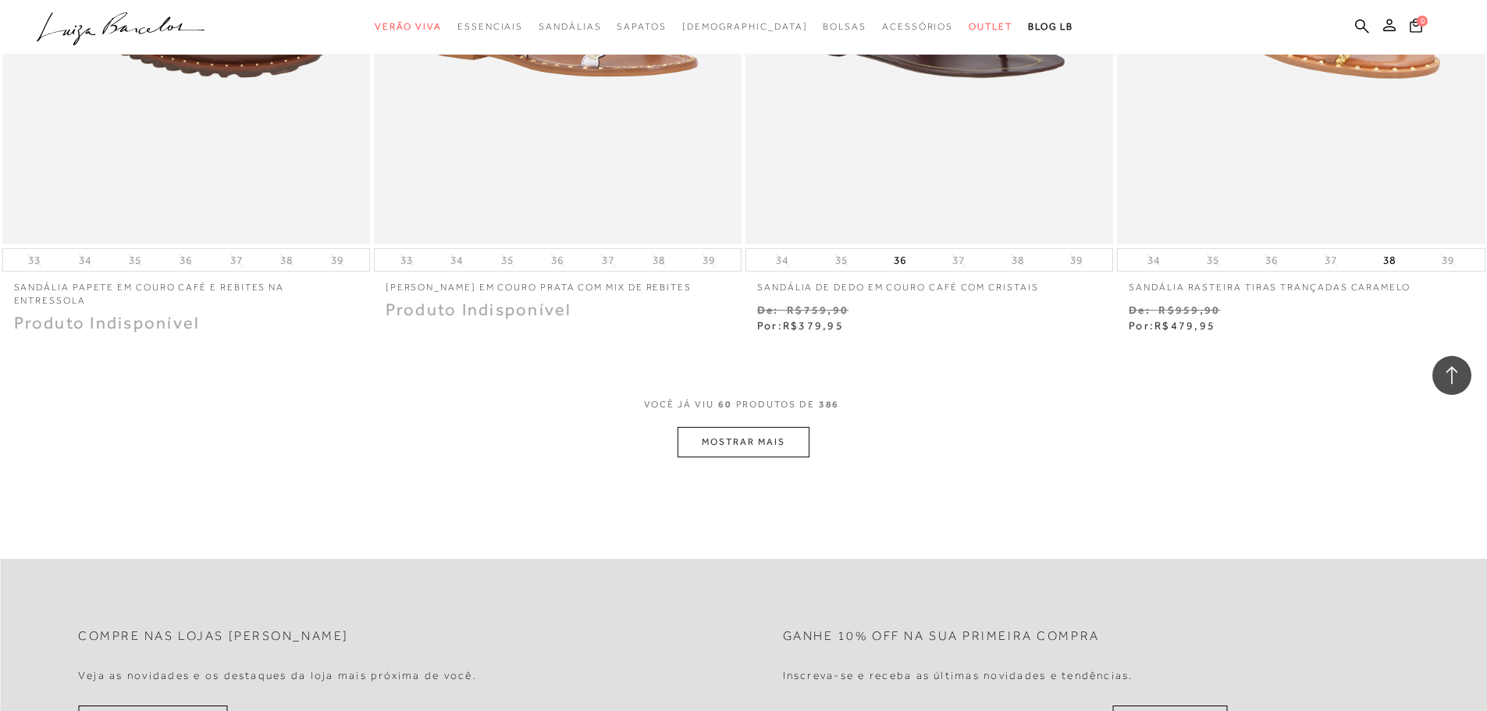
scroll to position [9759, 0]
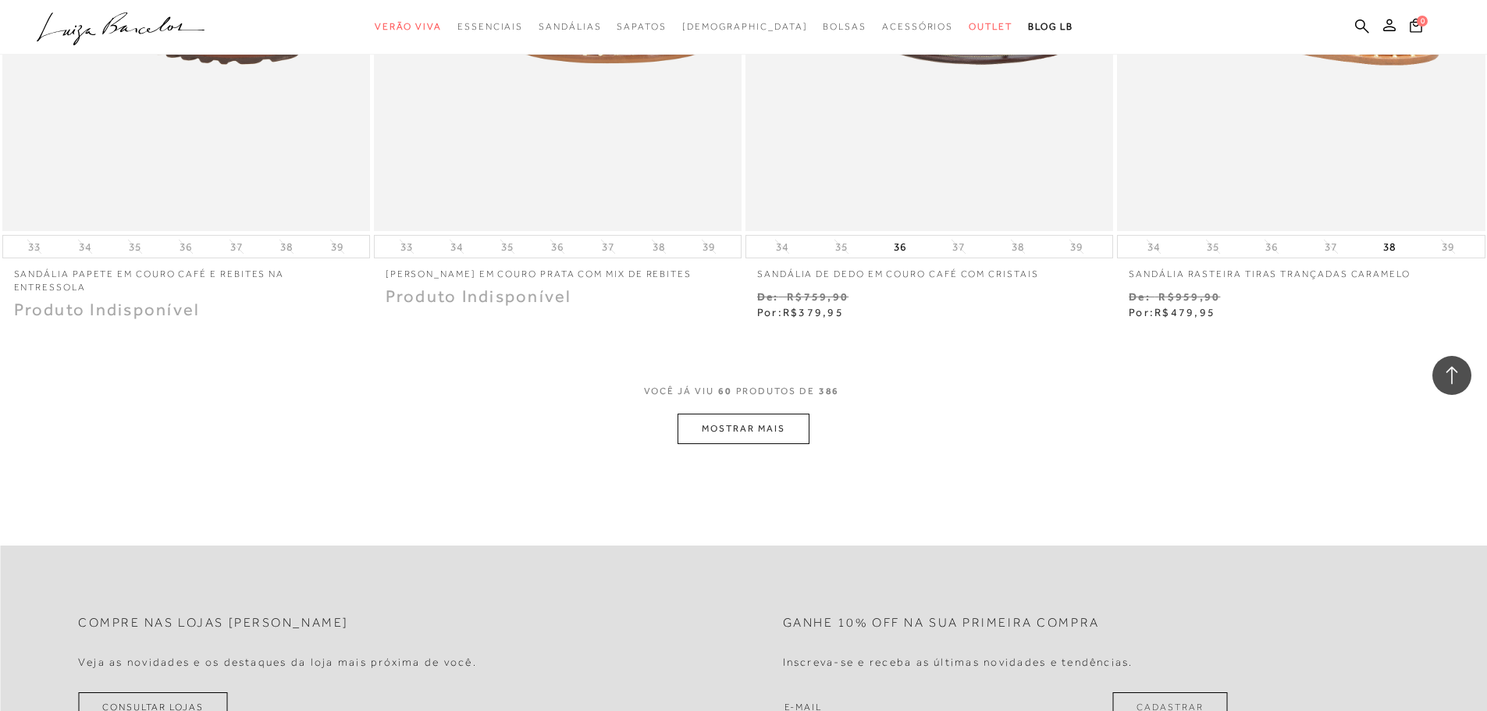
click at [754, 433] on button "MOSTRAR MAIS" at bounding box center [743, 429] width 131 height 30
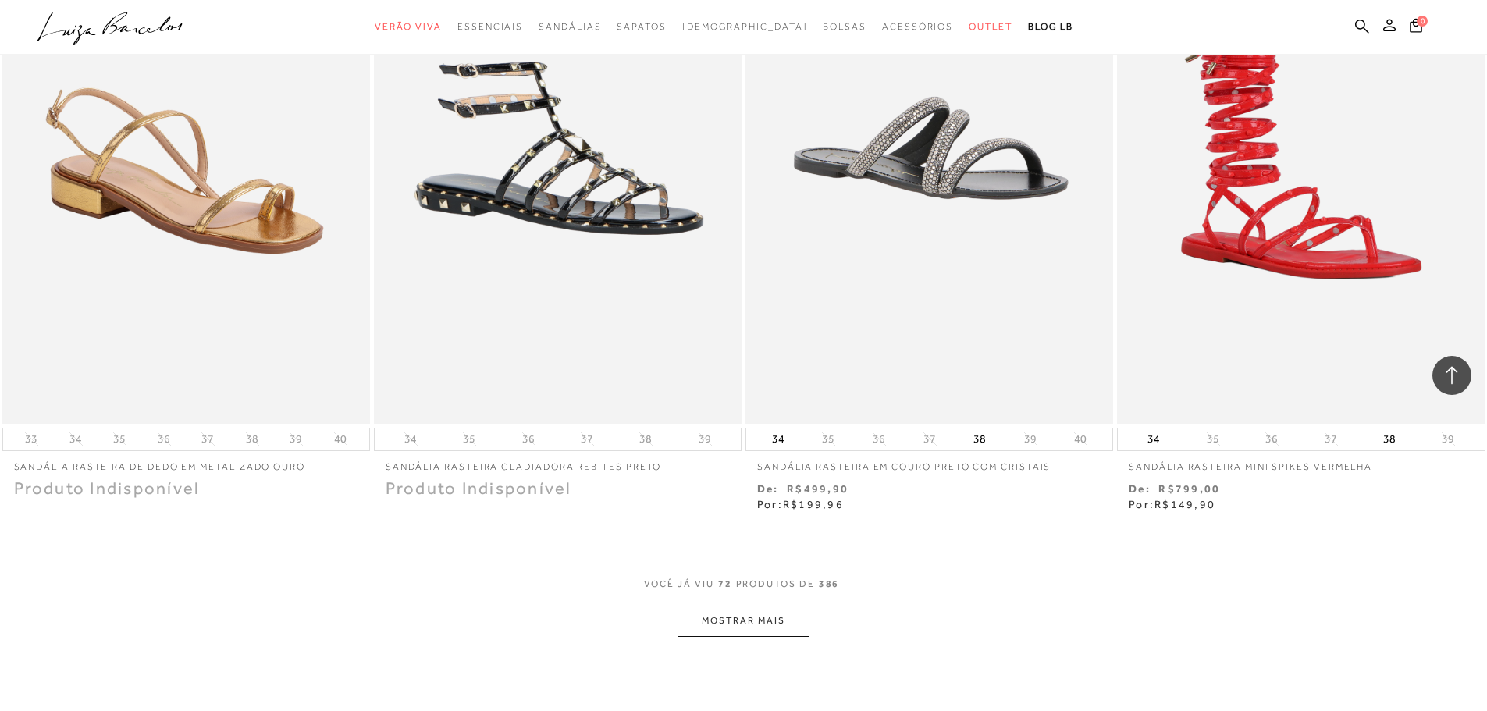
scroll to position [11555, 0]
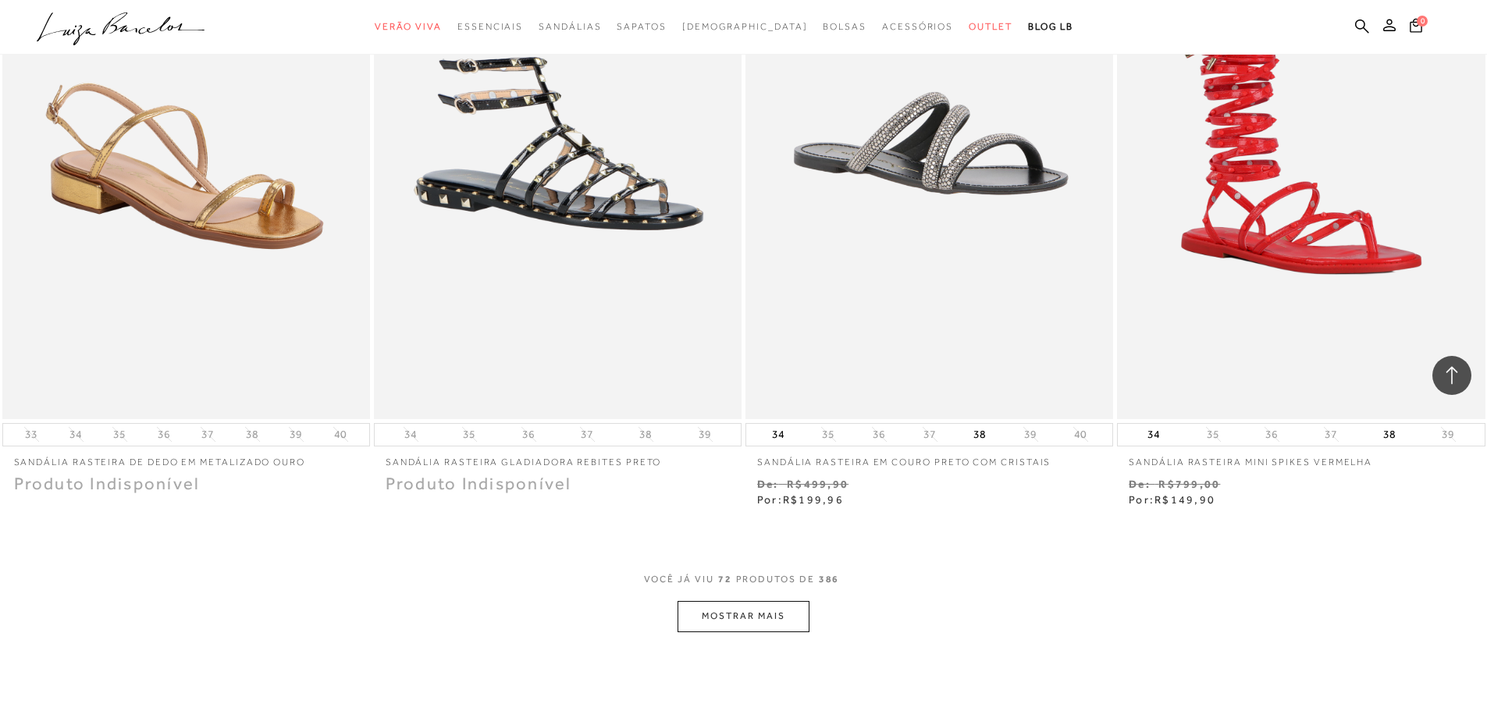
click at [754, 618] on button "MOSTRAR MAIS" at bounding box center [743, 616] width 131 height 30
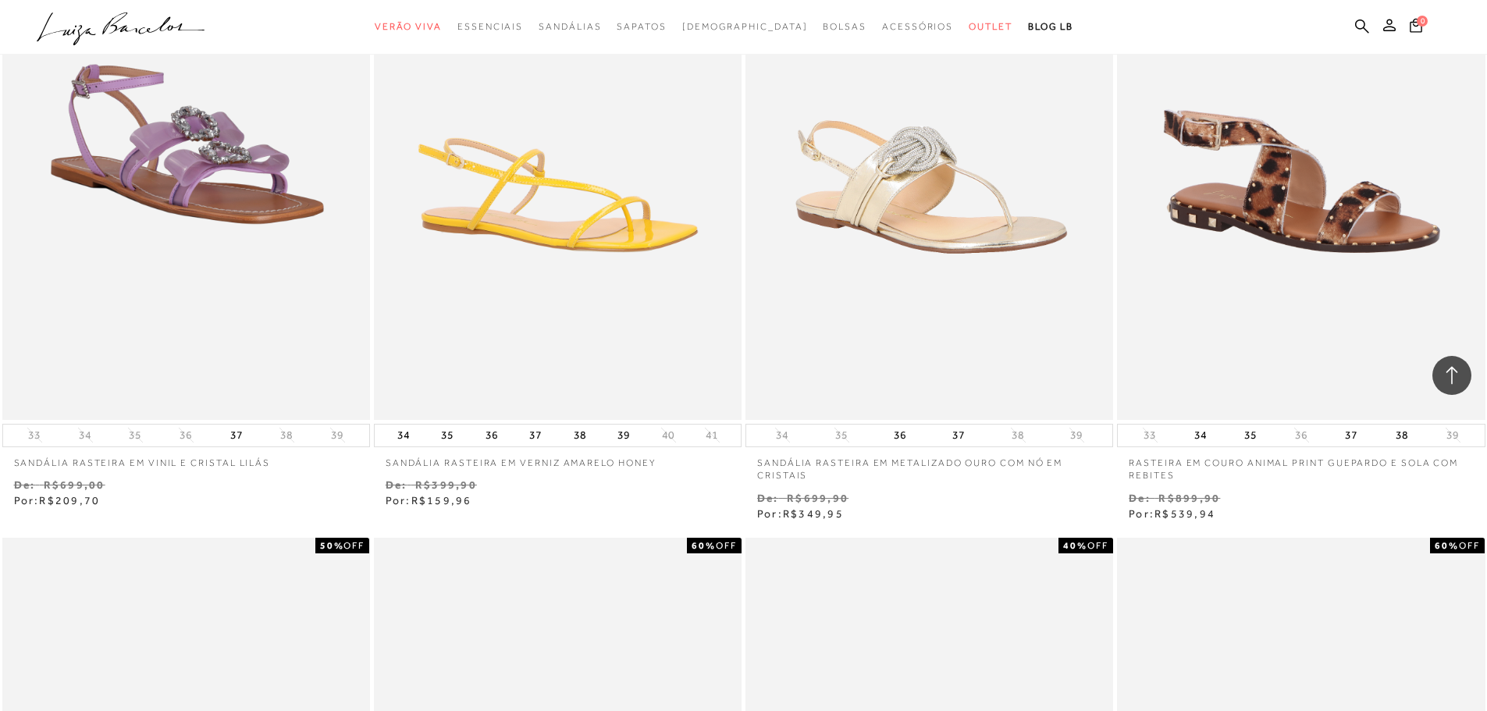
scroll to position [2245, 0]
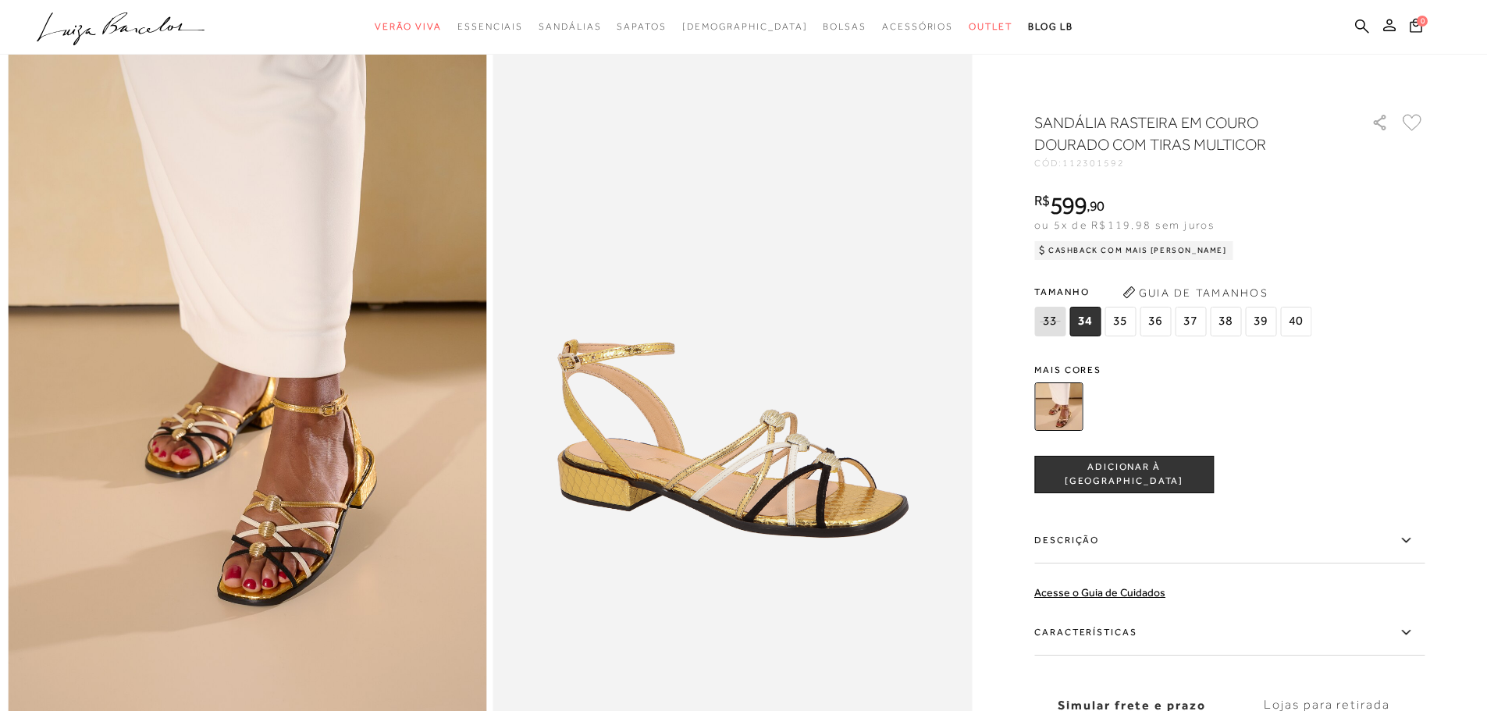
scroll to position [234, 0]
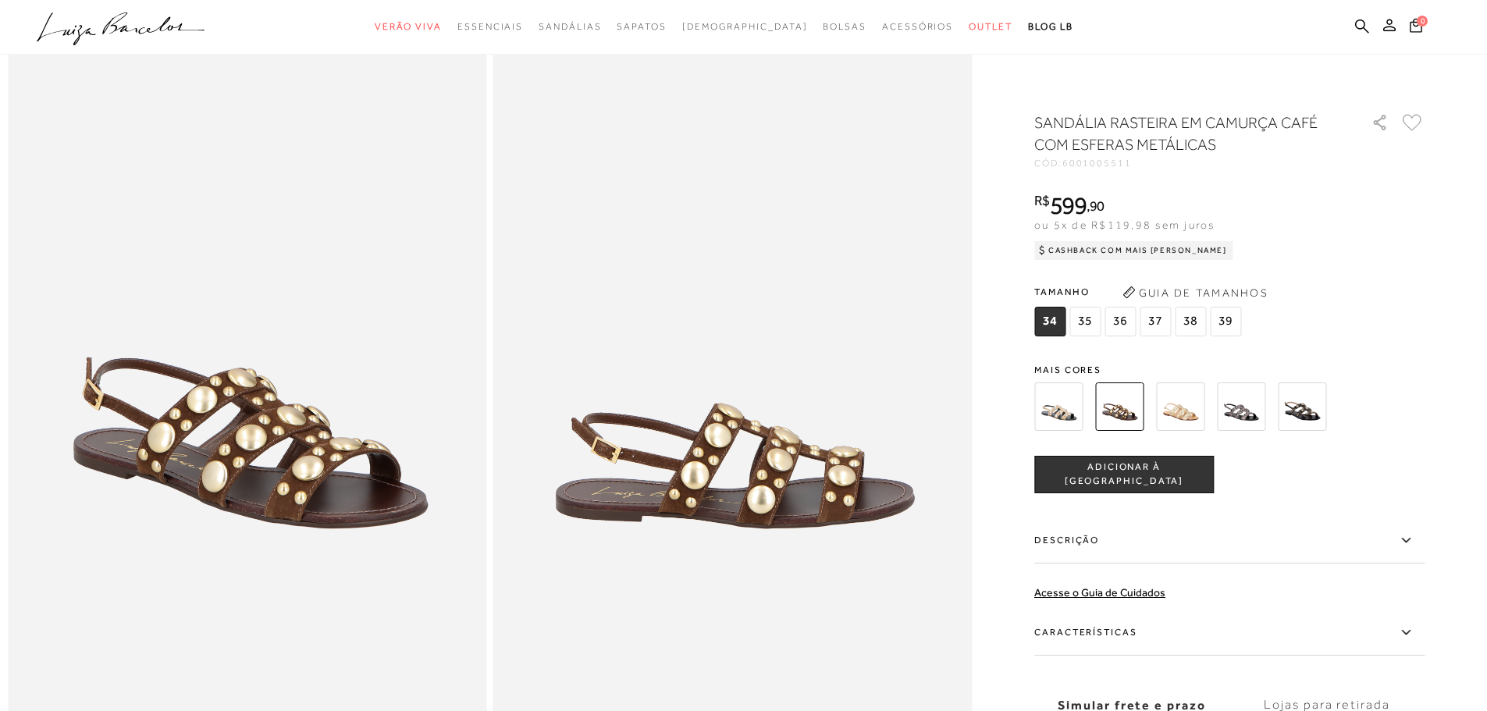
scroll to position [312, 0]
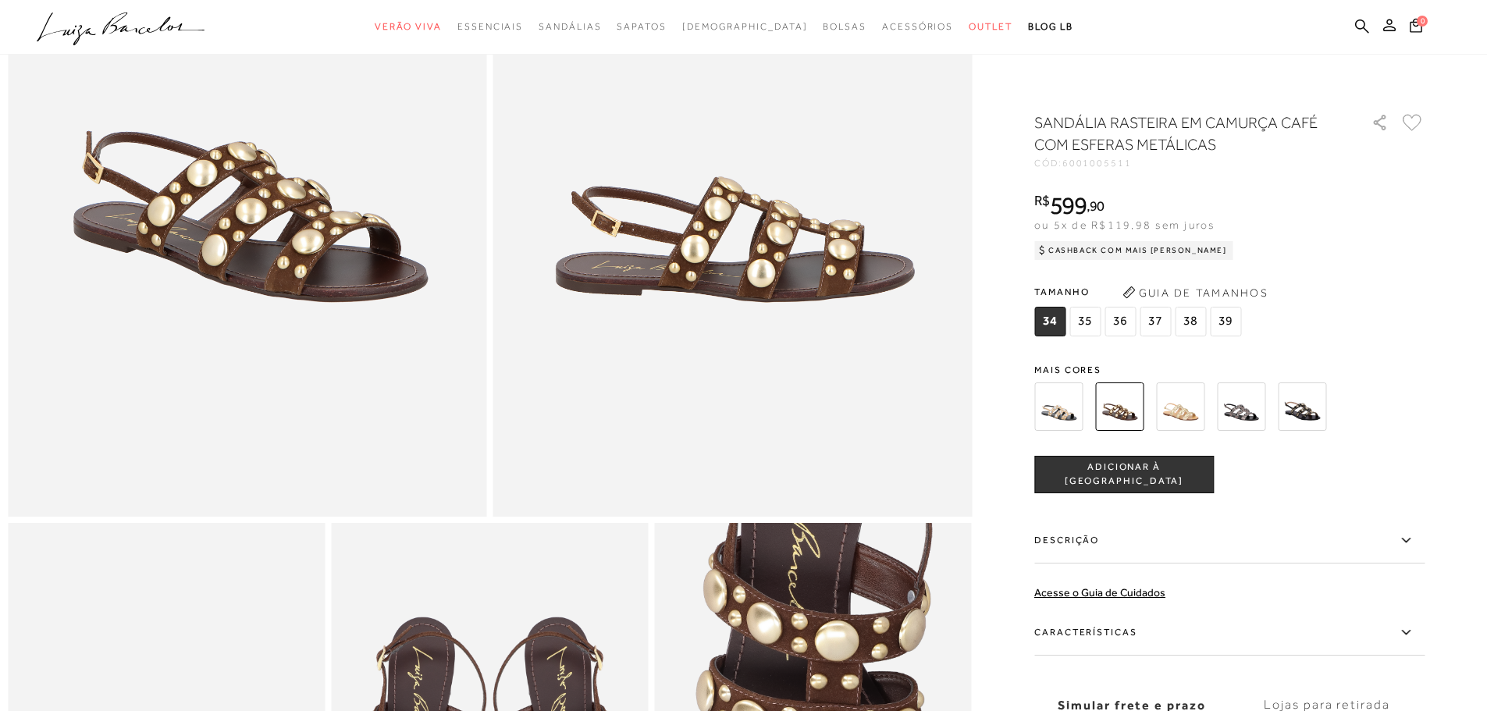
click at [1180, 401] on img at bounding box center [1180, 407] width 48 height 48
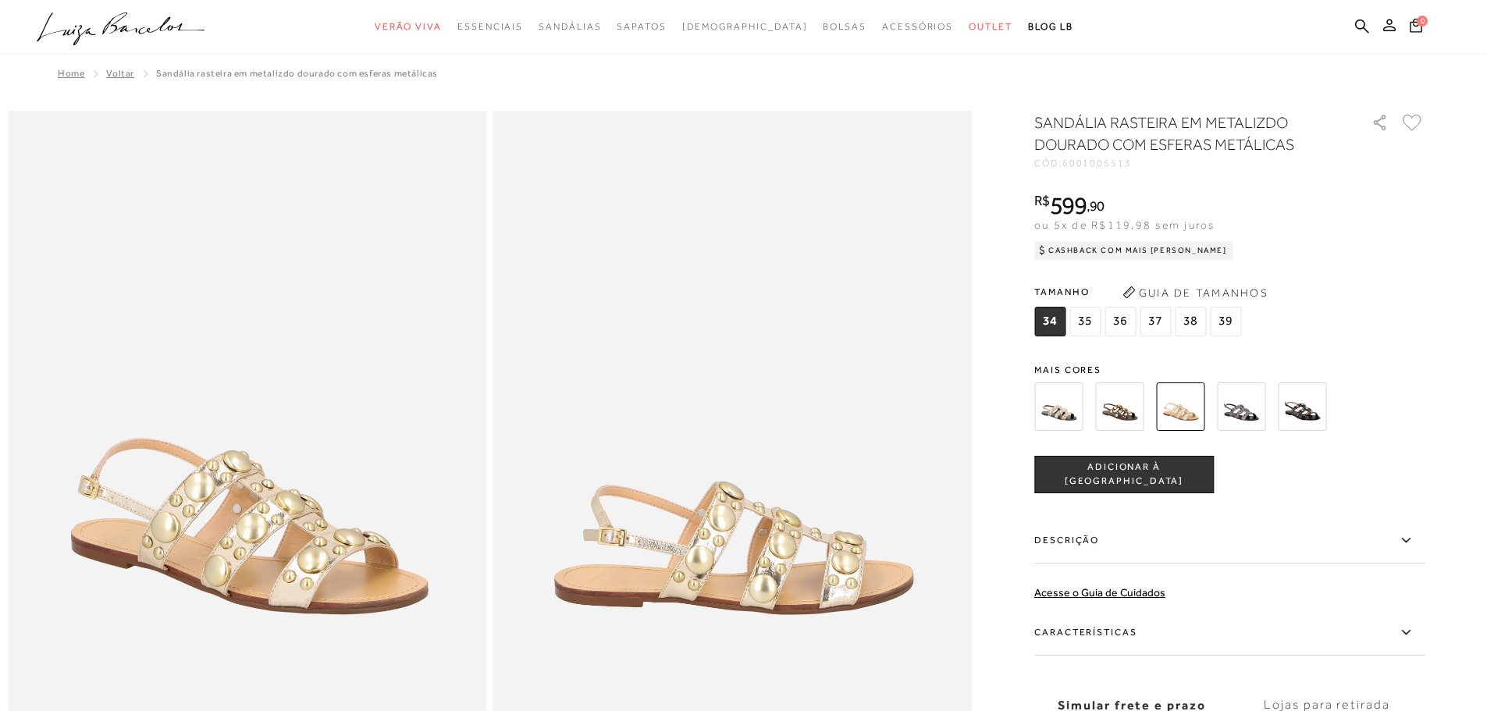
click at [1158, 325] on span "37" at bounding box center [1155, 322] width 31 height 30
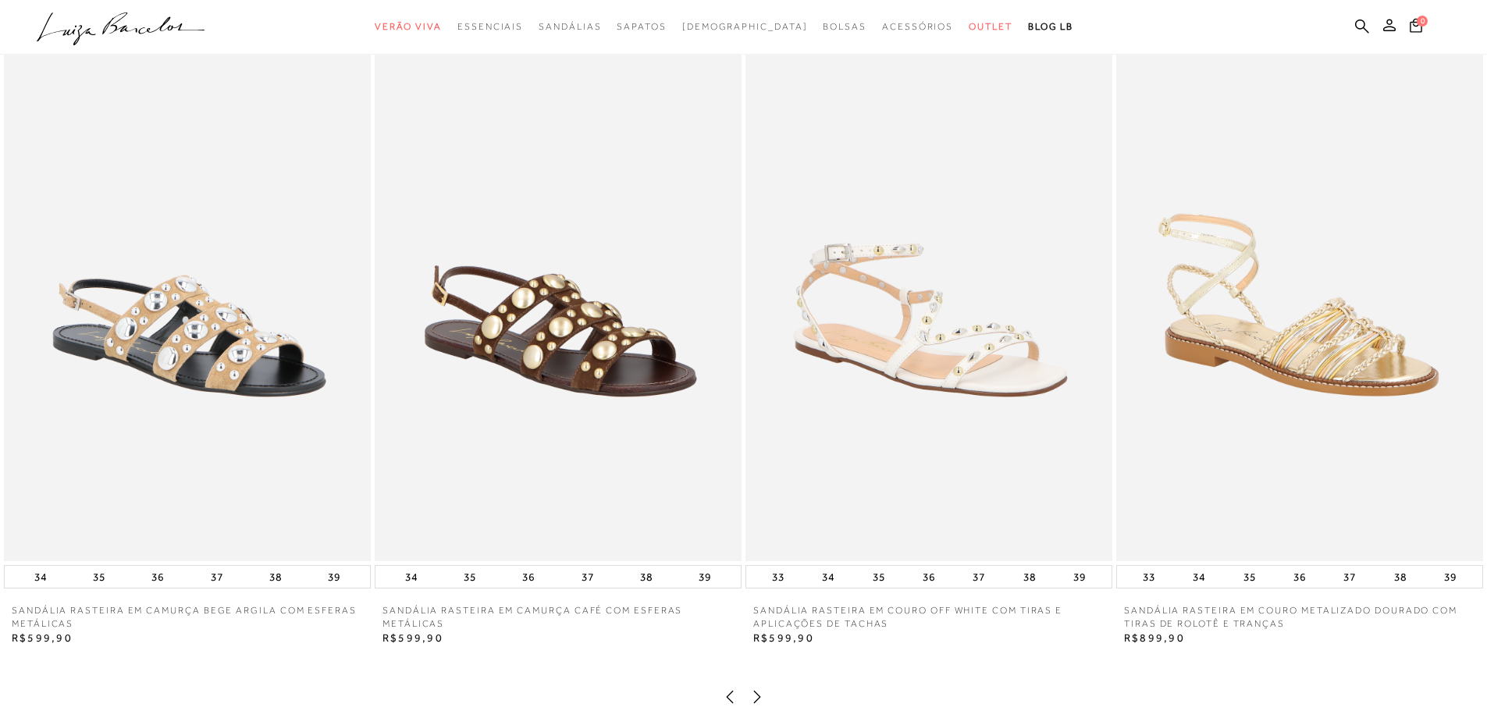
scroll to position [3045, 0]
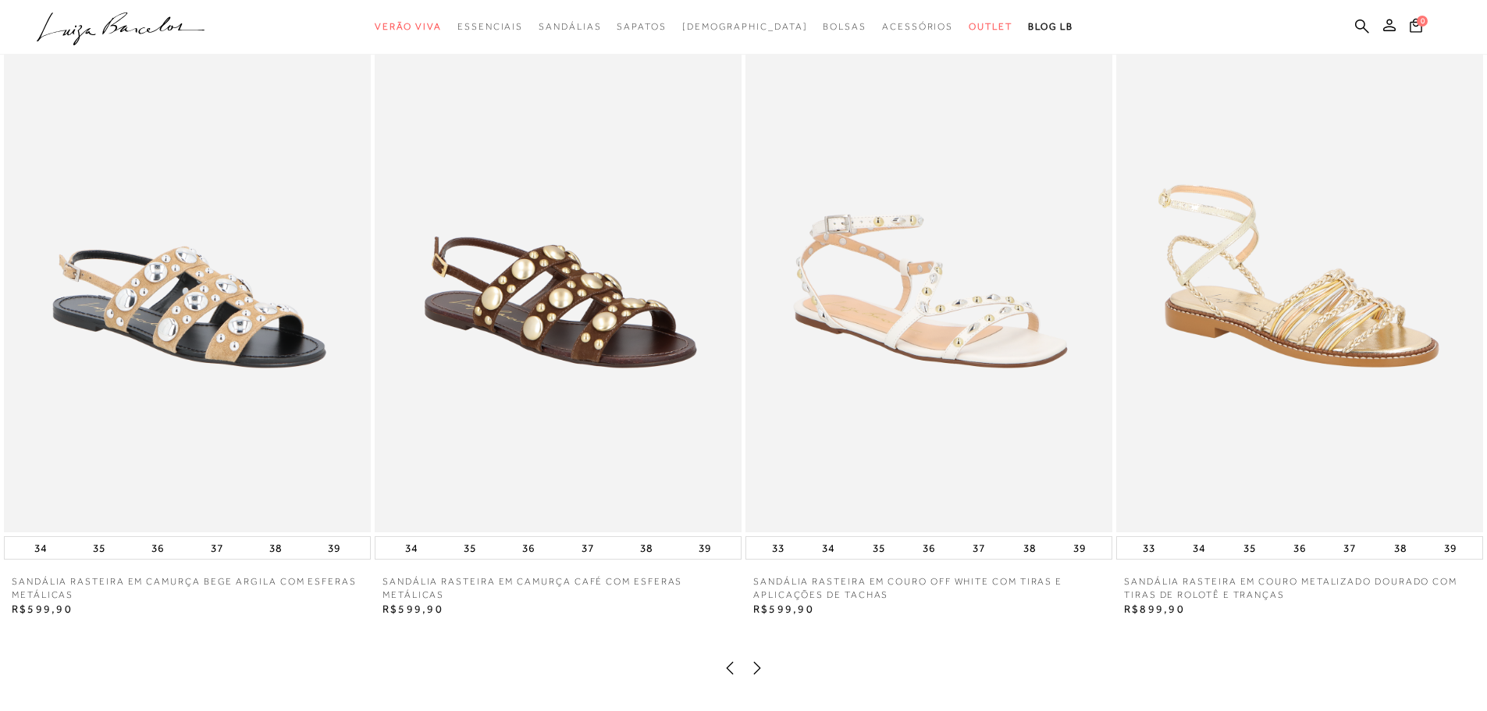
click at [681, 358] on img at bounding box center [558, 257] width 367 height 550
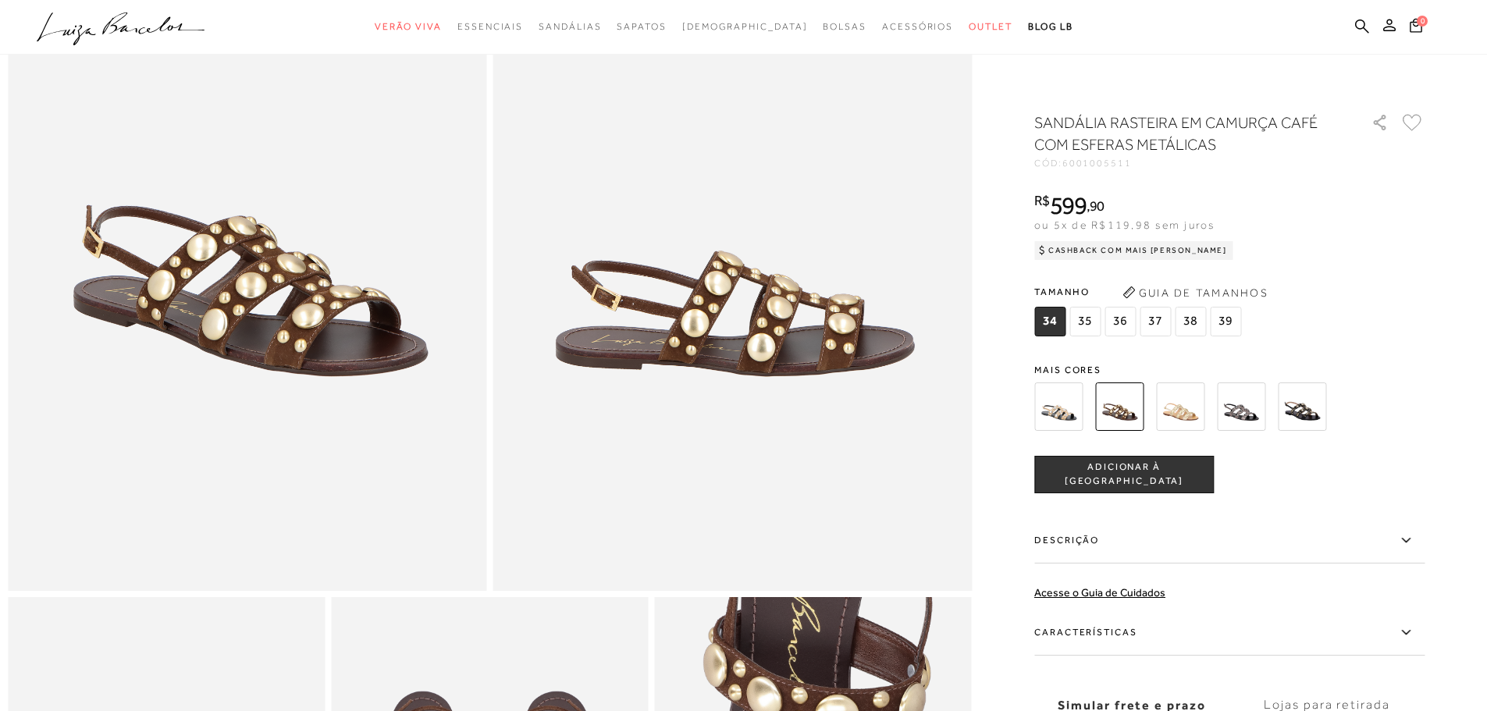
scroll to position [156, 0]
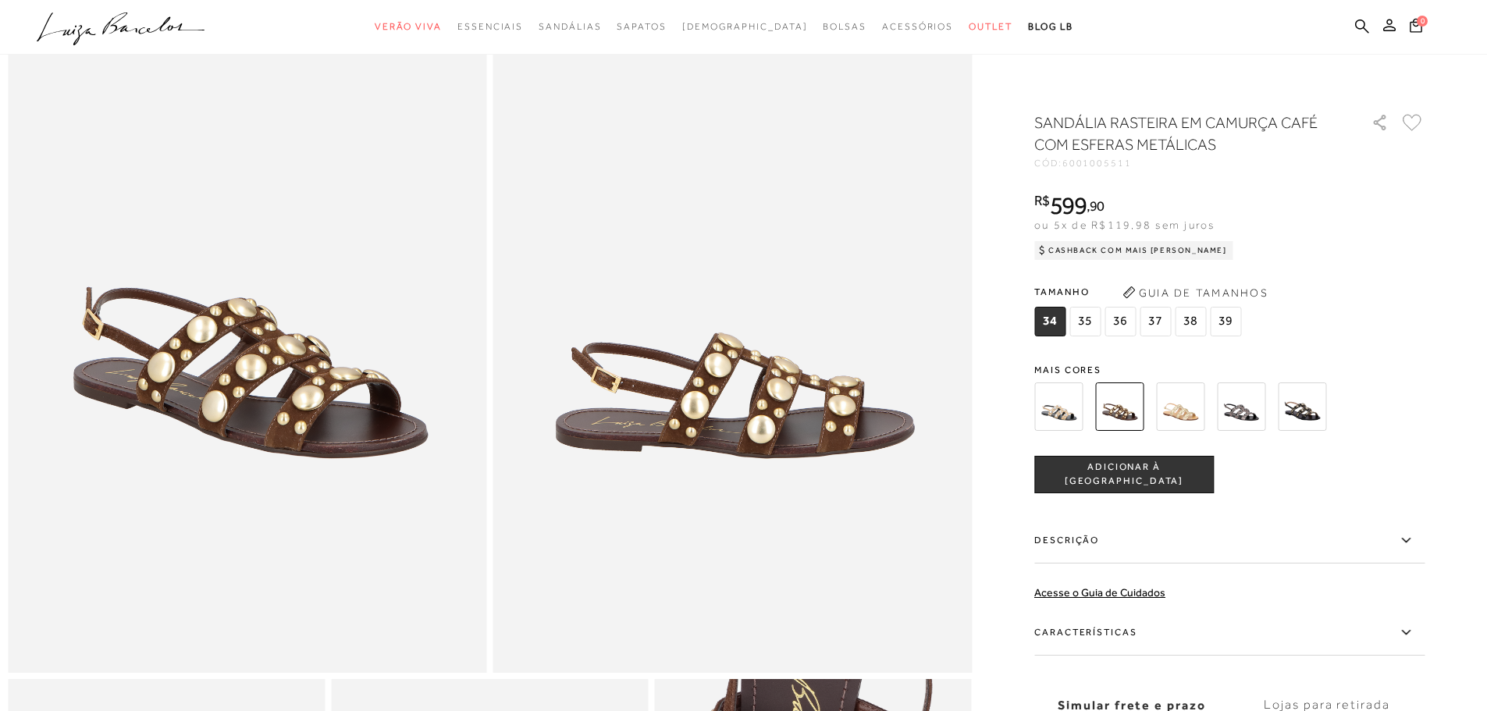
click at [1191, 398] on img at bounding box center [1180, 407] width 48 height 48
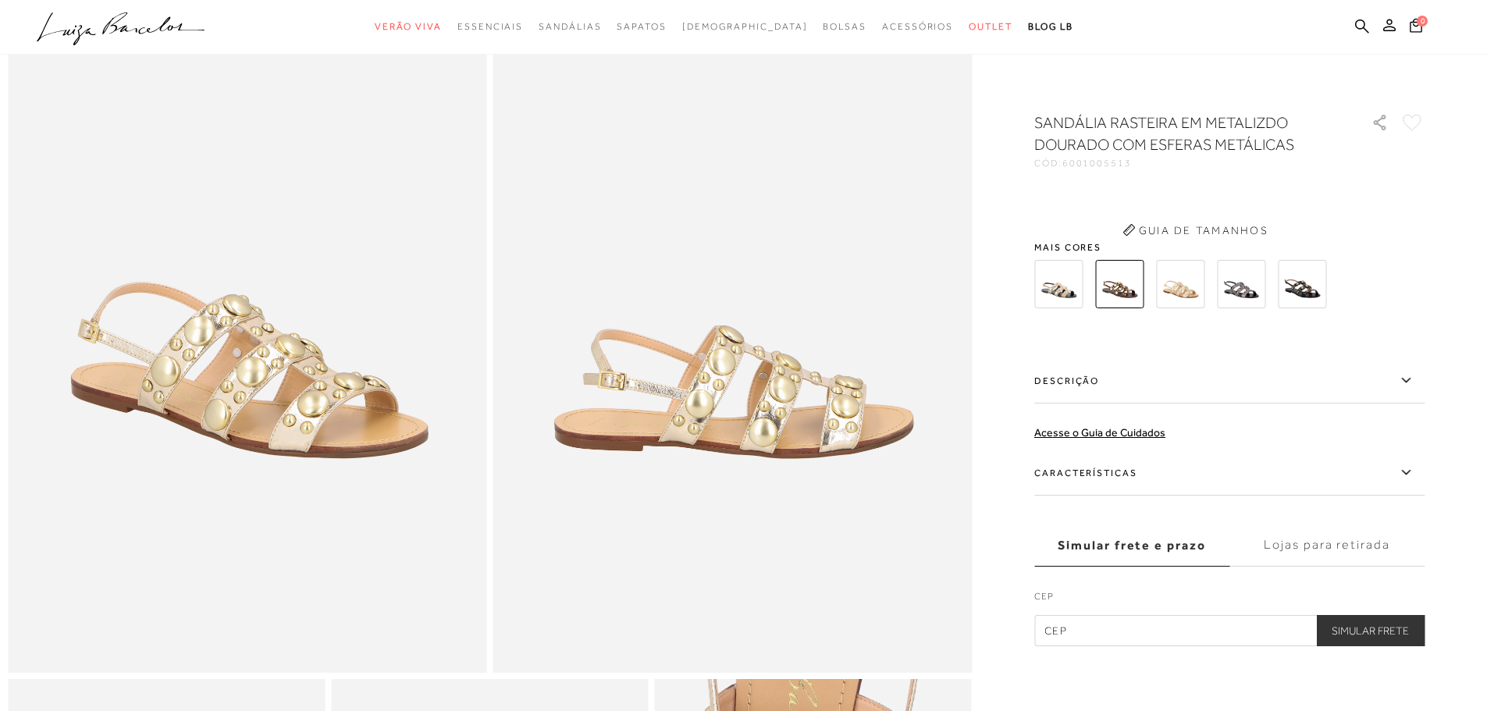
scroll to position [112, 0]
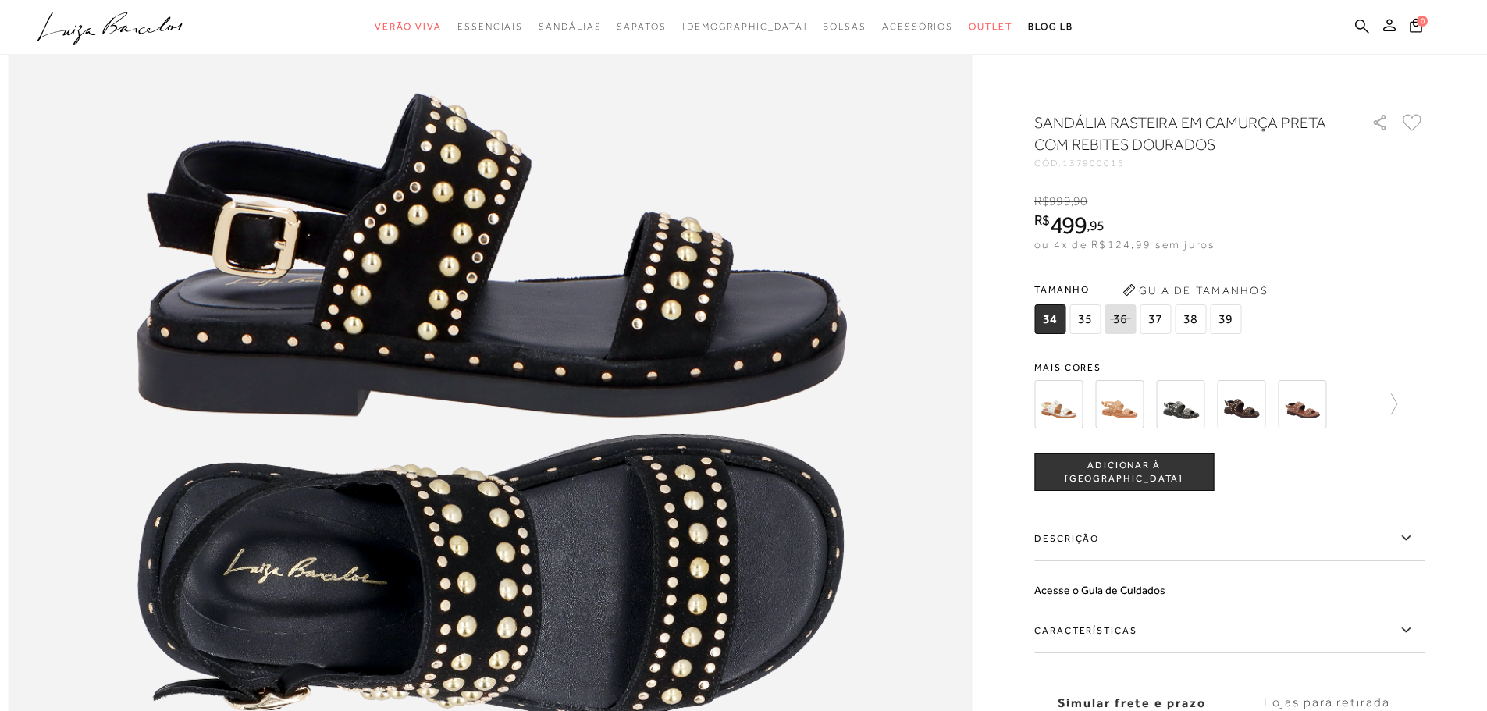
scroll to position [1952, 0]
